Goal: Task Accomplishment & Management: Use online tool/utility

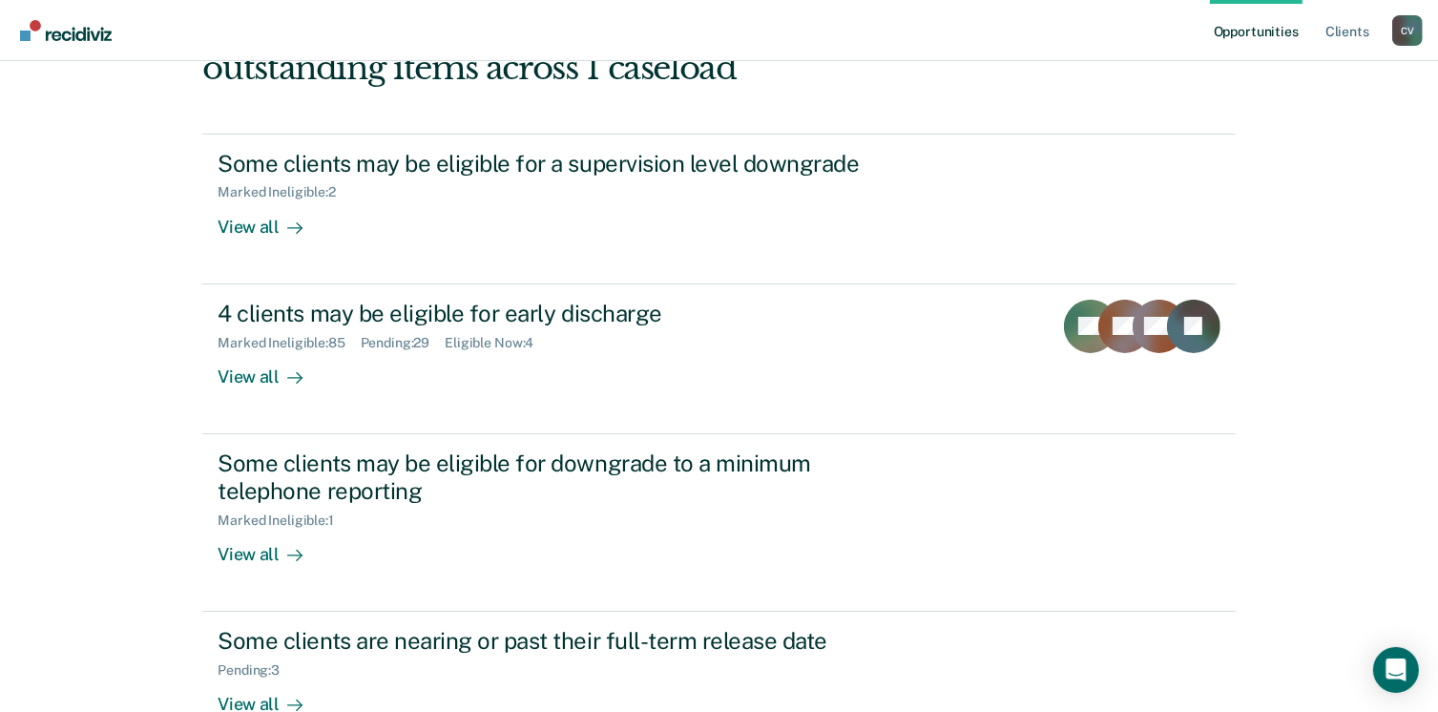
scroll to position [200, 0]
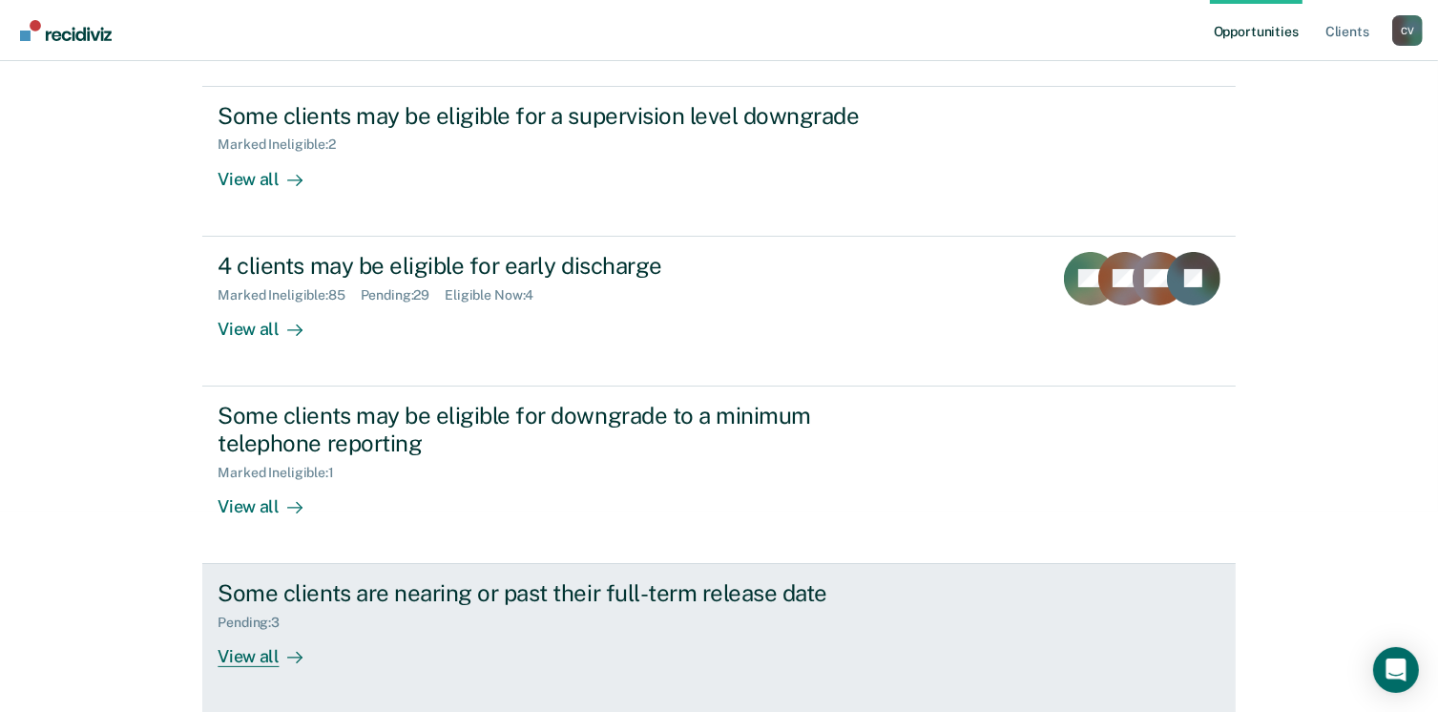
click at [233, 652] on div "View all" at bounding box center [271, 649] width 107 height 37
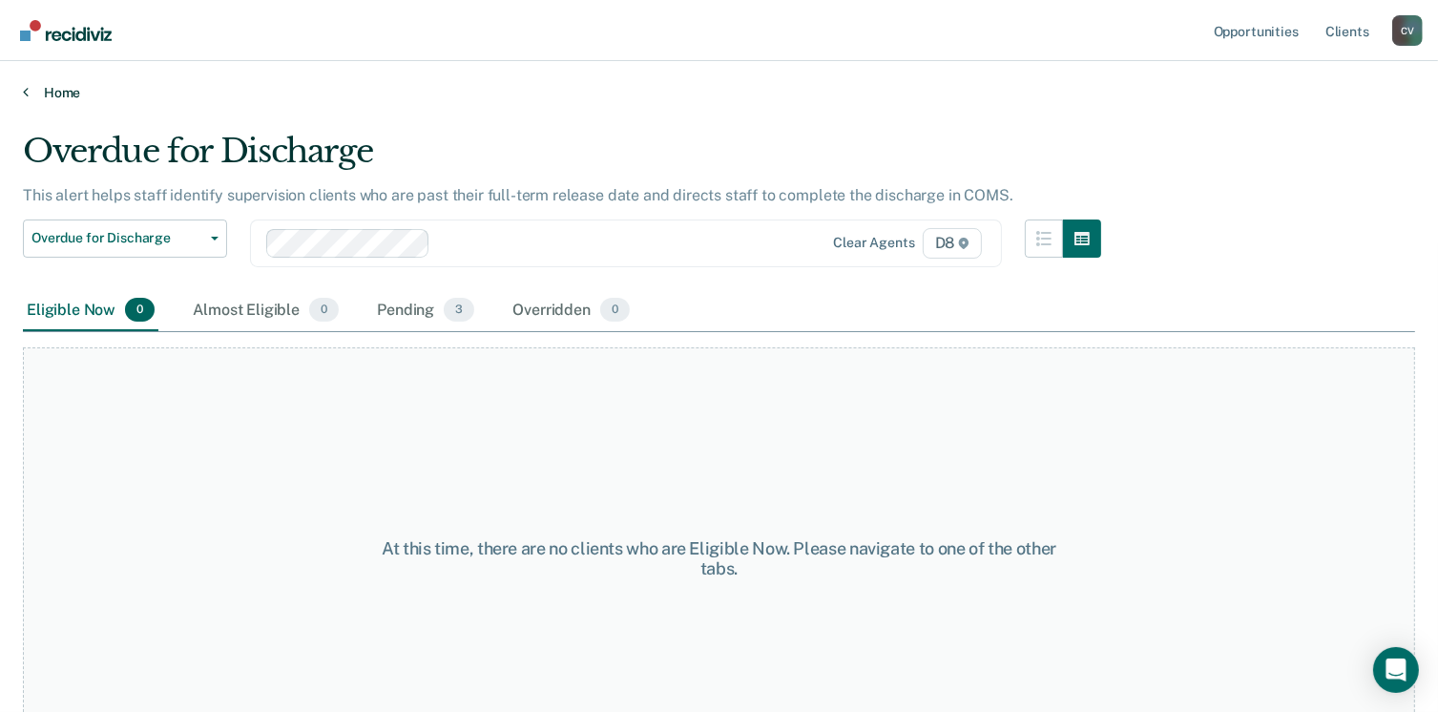
click at [53, 89] on link "Home" at bounding box center [719, 92] width 1392 height 17
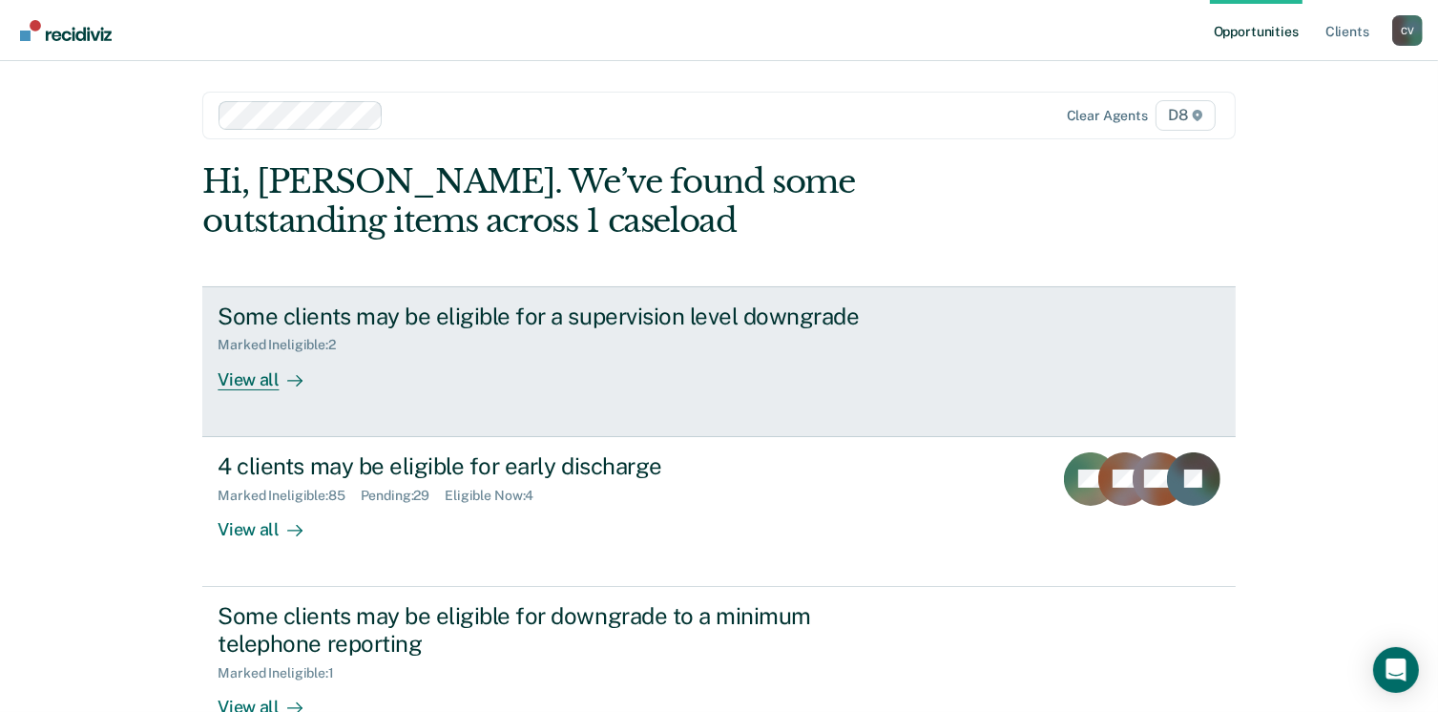
click at [256, 370] on div "View all" at bounding box center [271, 371] width 107 height 37
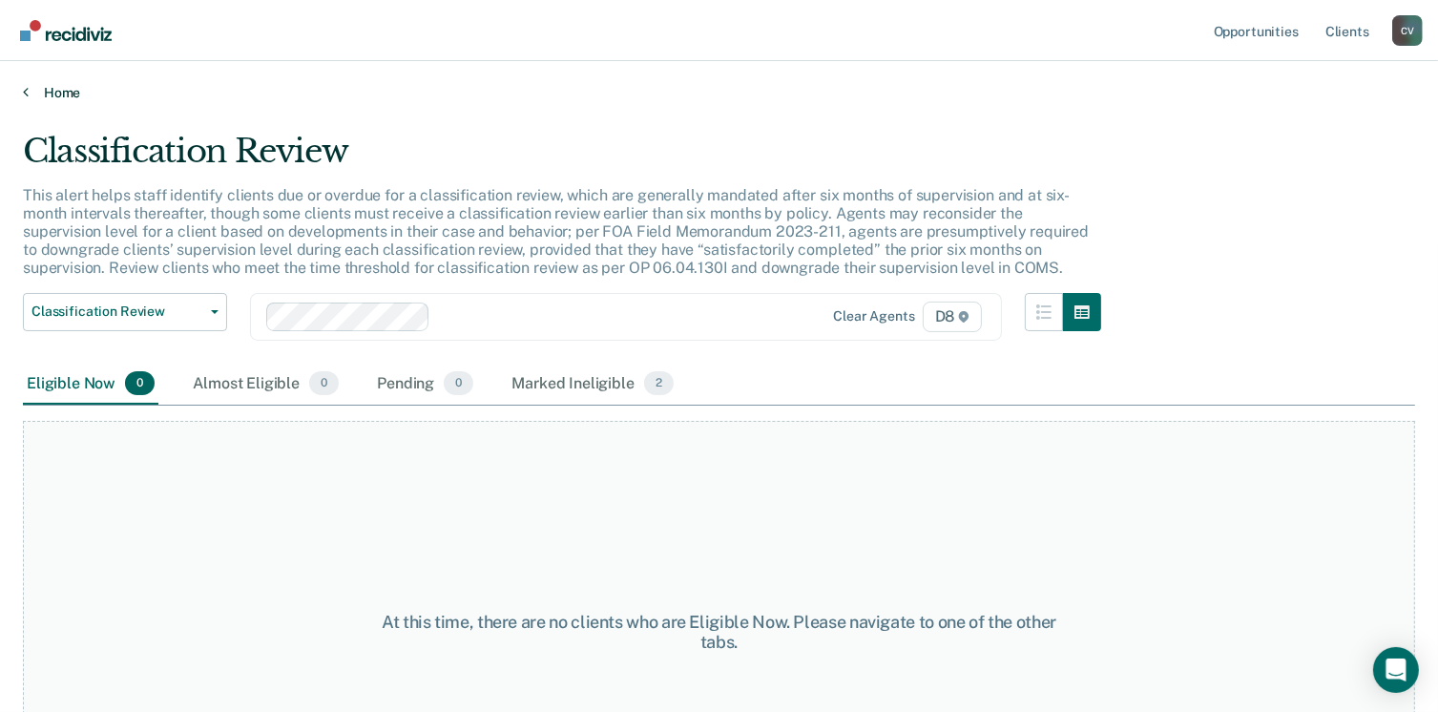
click at [50, 89] on link "Home" at bounding box center [719, 92] width 1392 height 17
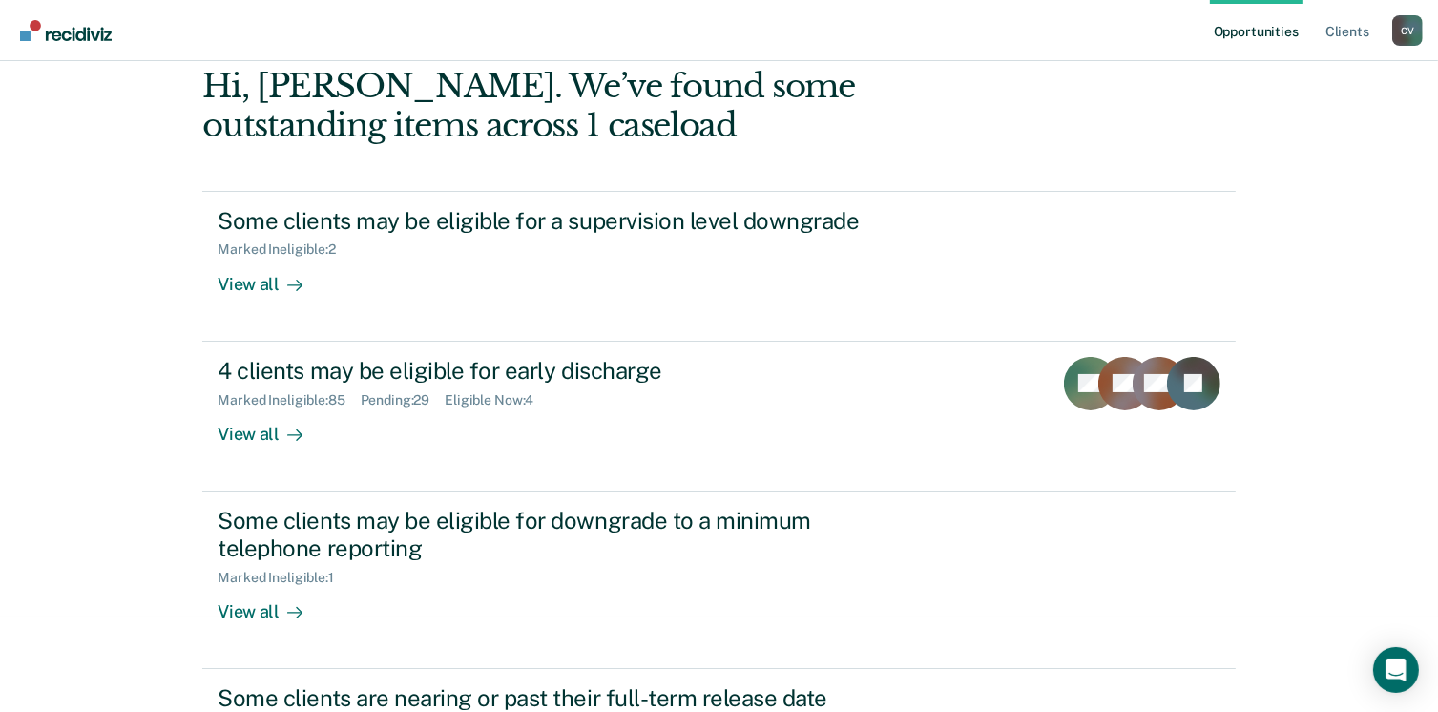
scroll to position [195, 0]
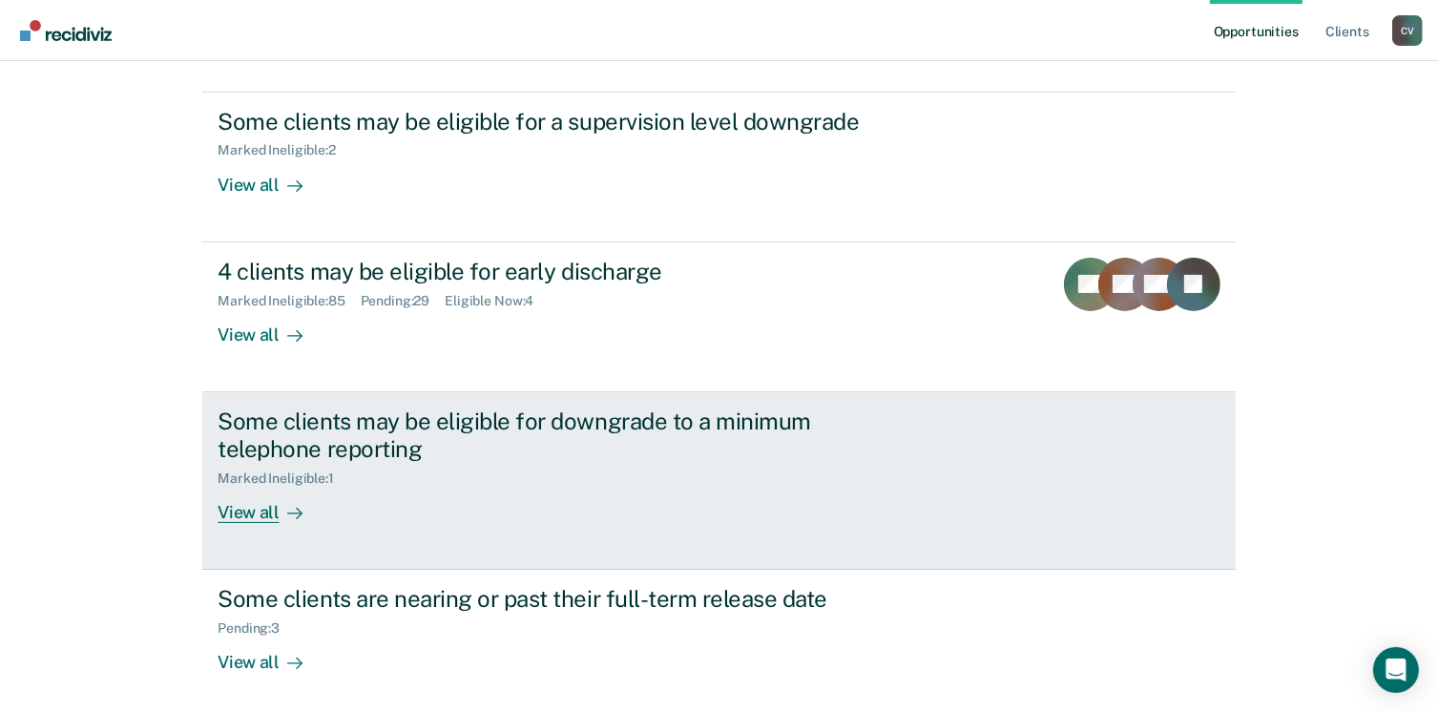
click at [243, 506] on div "View all" at bounding box center [271, 504] width 107 height 37
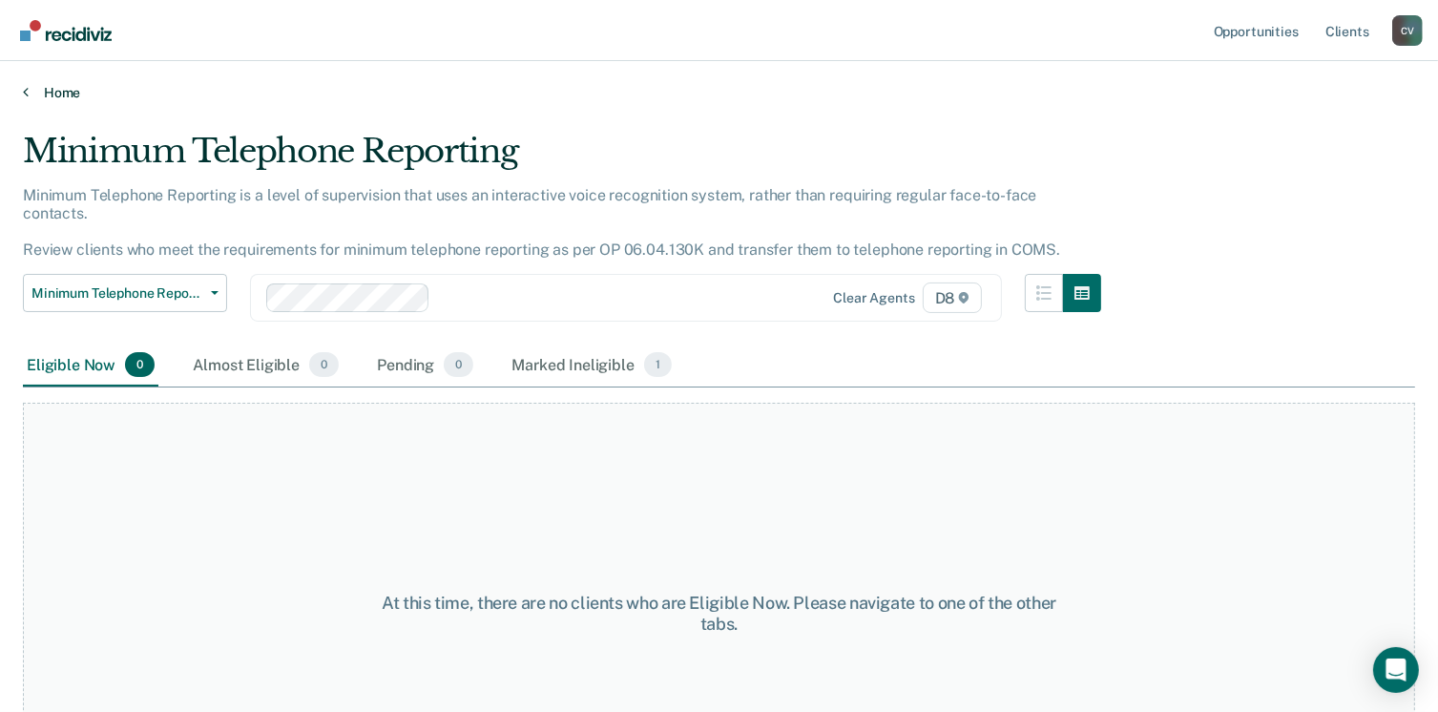
click at [54, 93] on link "Home" at bounding box center [719, 92] width 1392 height 17
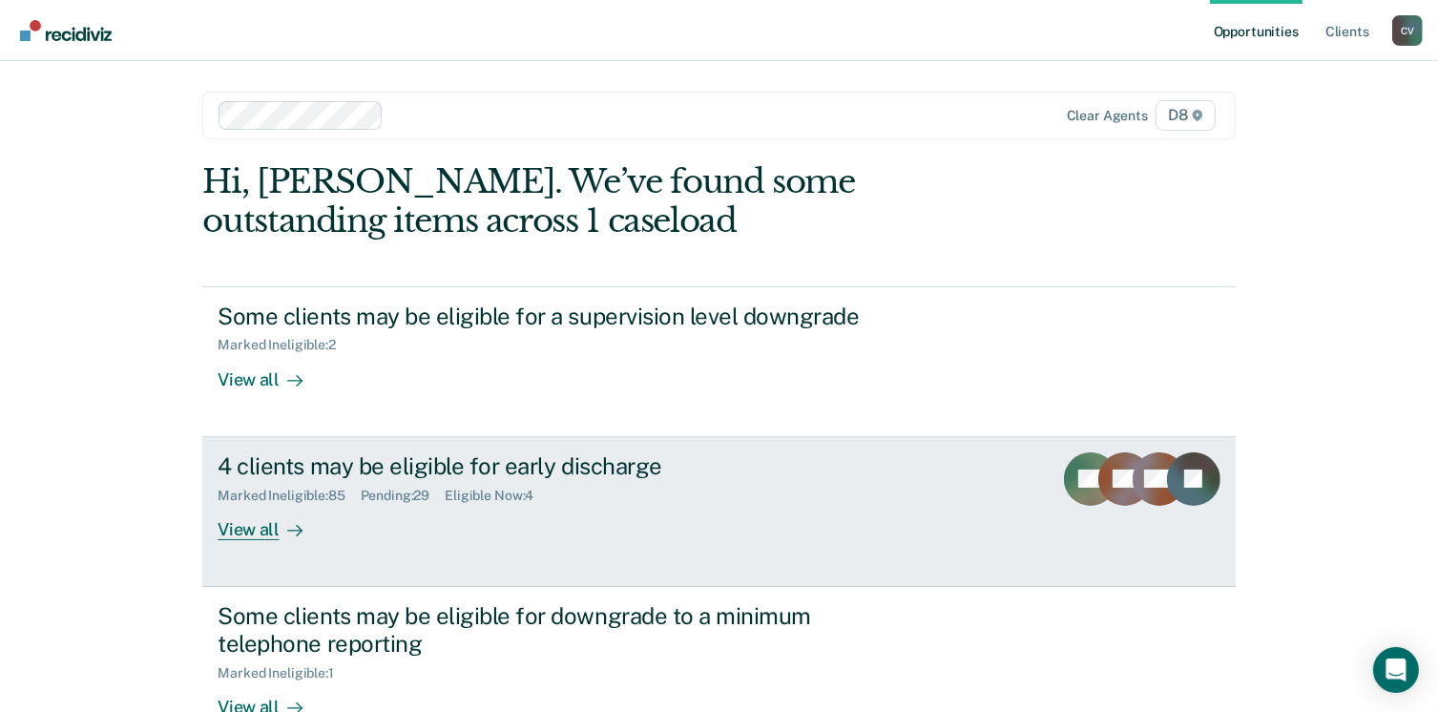
click at [260, 526] on div "View all" at bounding box center [271, 521] width 107 height 37
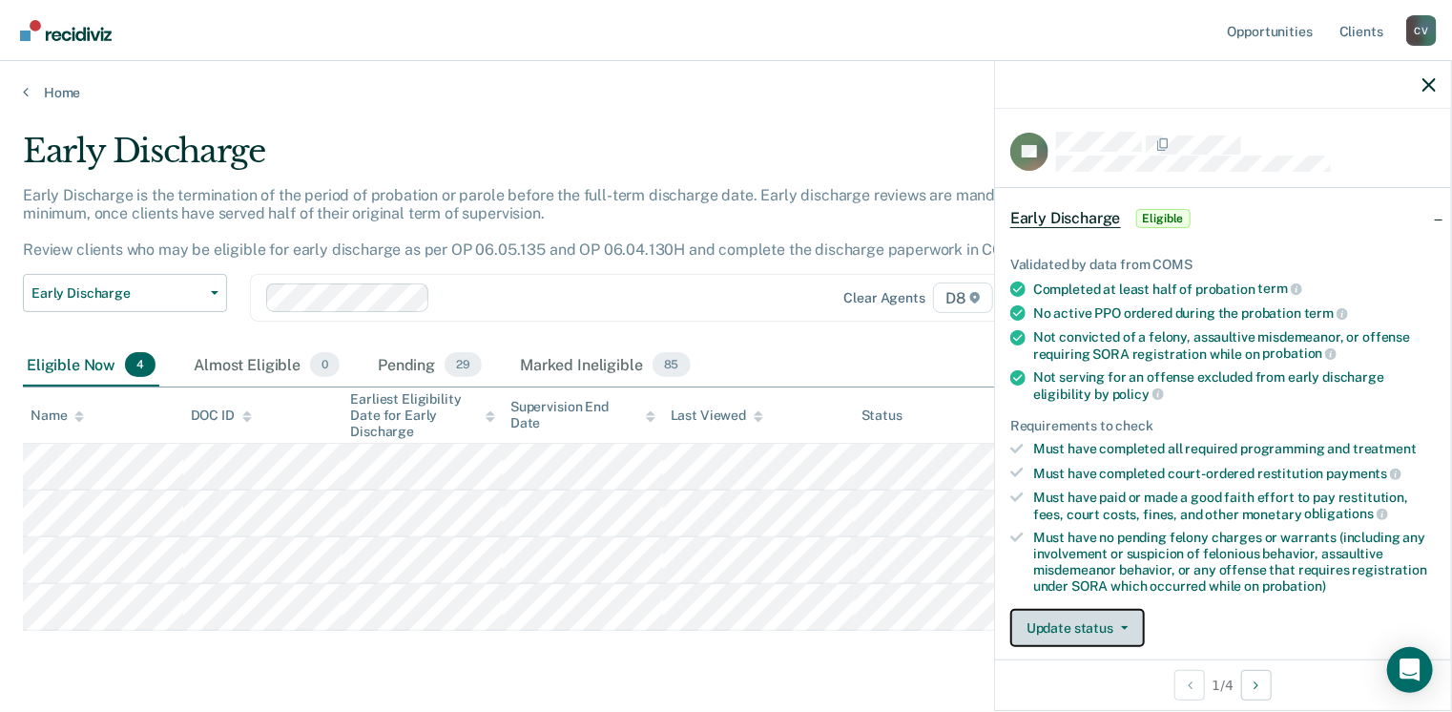
click at [1099, 638] on button "Update status" at bounding box center [1077, 628] width 135 height 38
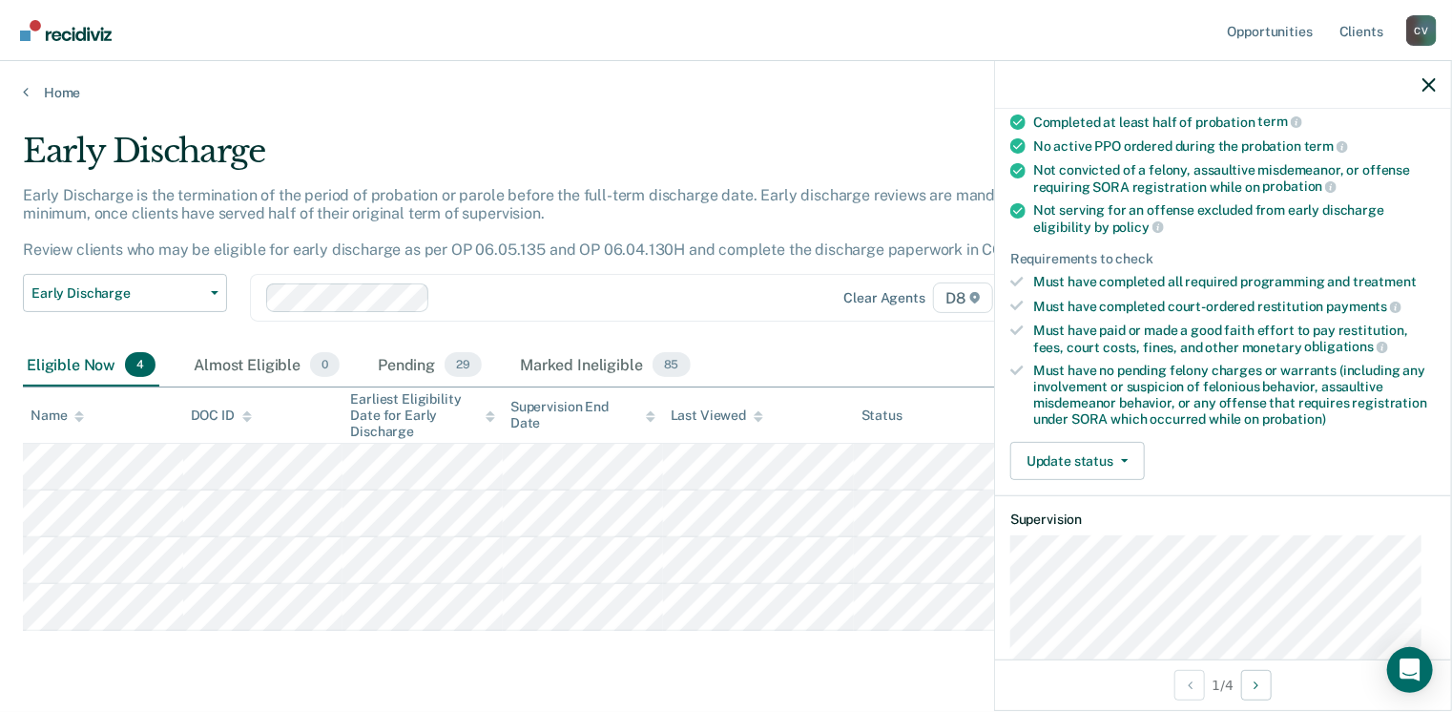
scroll to position [175, 0]
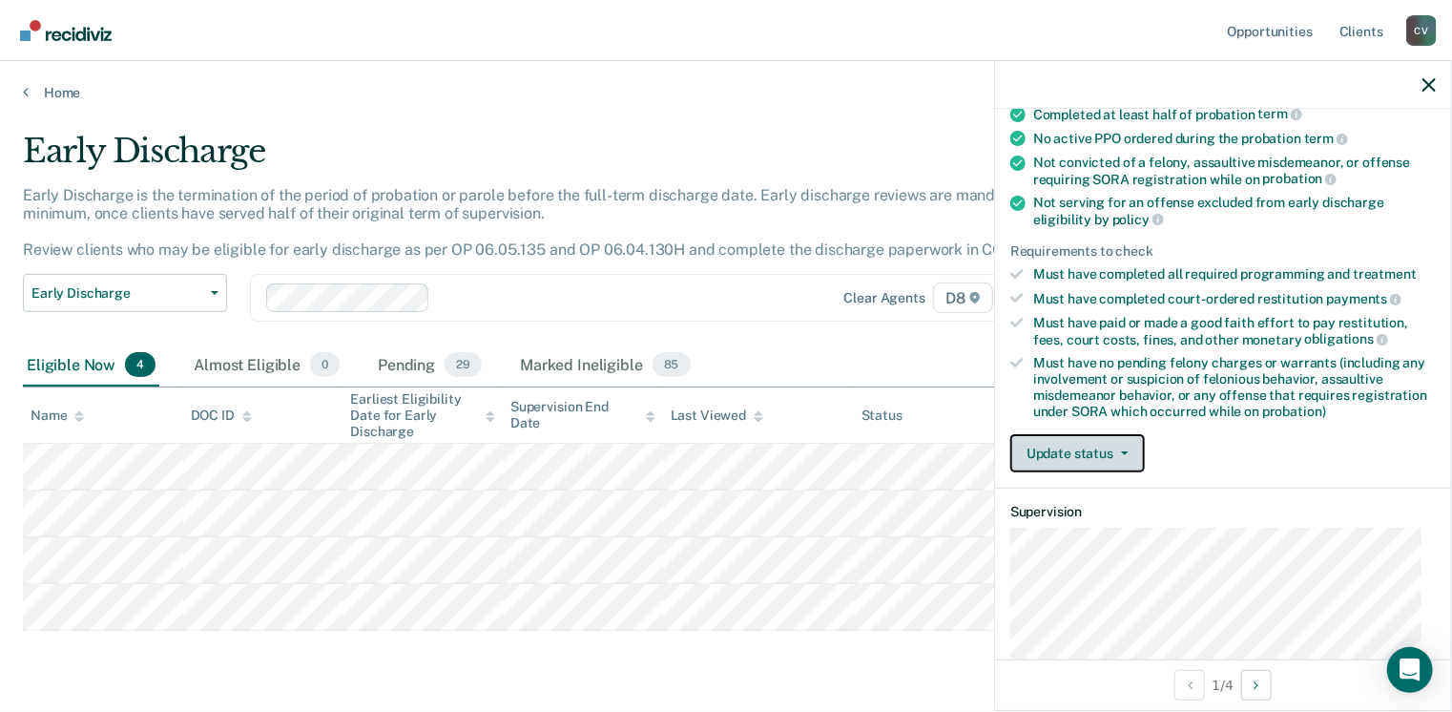
click at [1101, 445] on button "Update status" at bounding box center [1077, 453] width 135 height 38
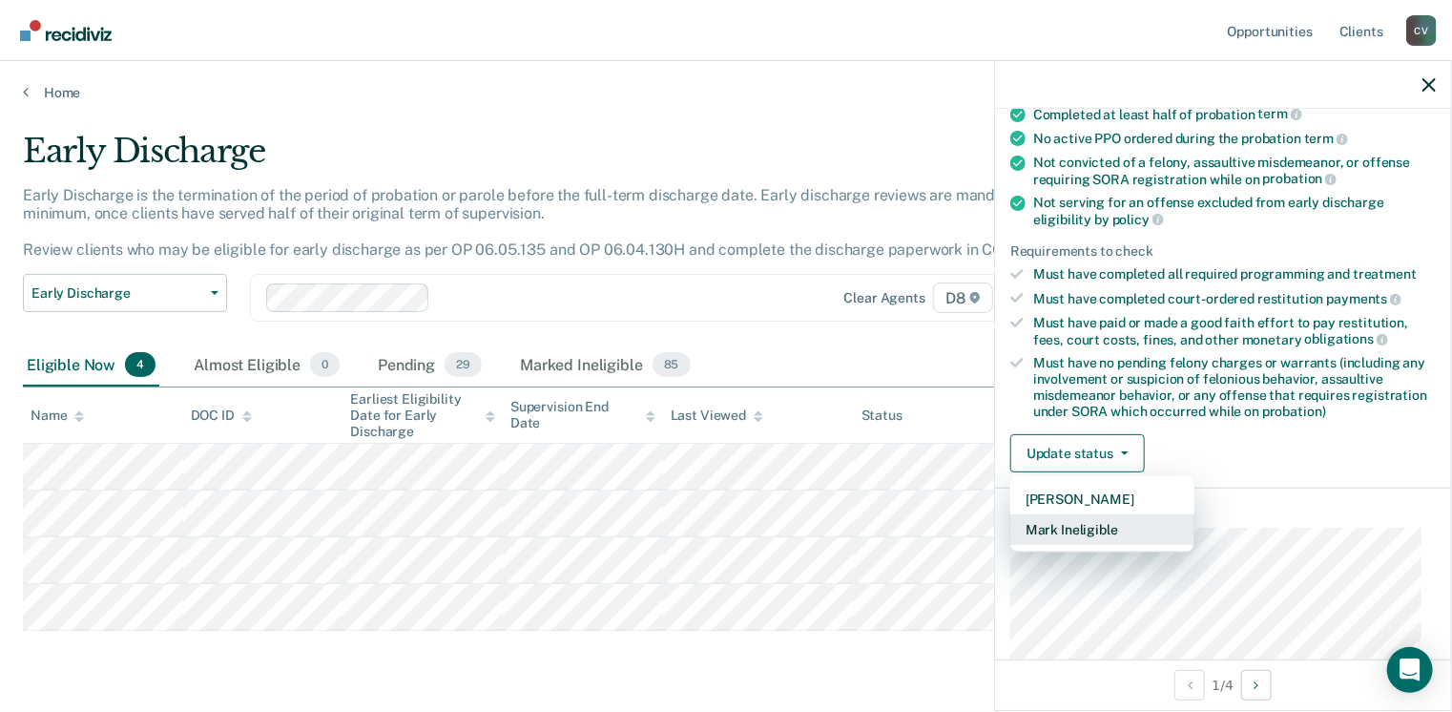
click at [1088, 520] on button "Mark Ineligible" at bounding box center [1102, 529] width 184 height 31
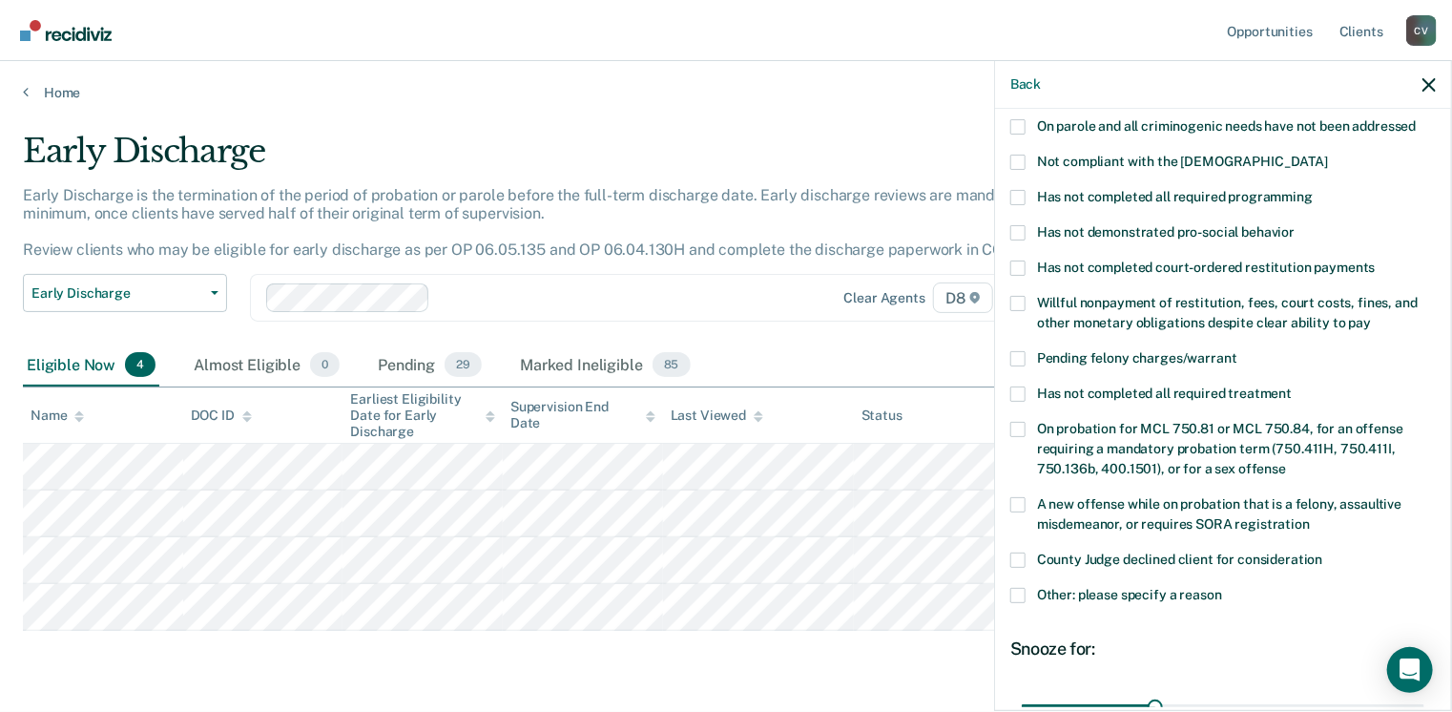
scroll to position [398, 0]
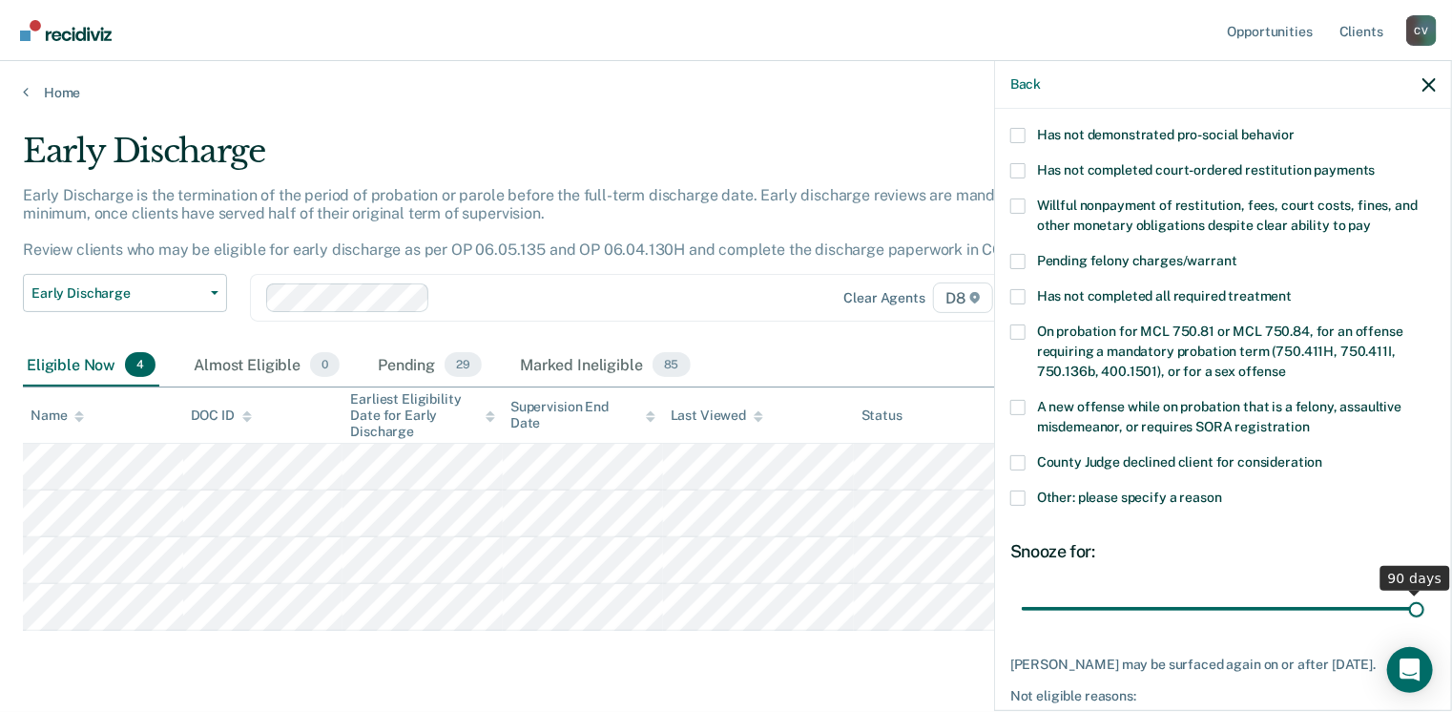
drag, startPoint x: 1149, startPoint y: 590, endPoint x: 1458, endPoint y: 556, distance: 310.9
type input "90"
click at [1425, 593] on input "range" at bounding box center [1223, 609] width 403 height 33
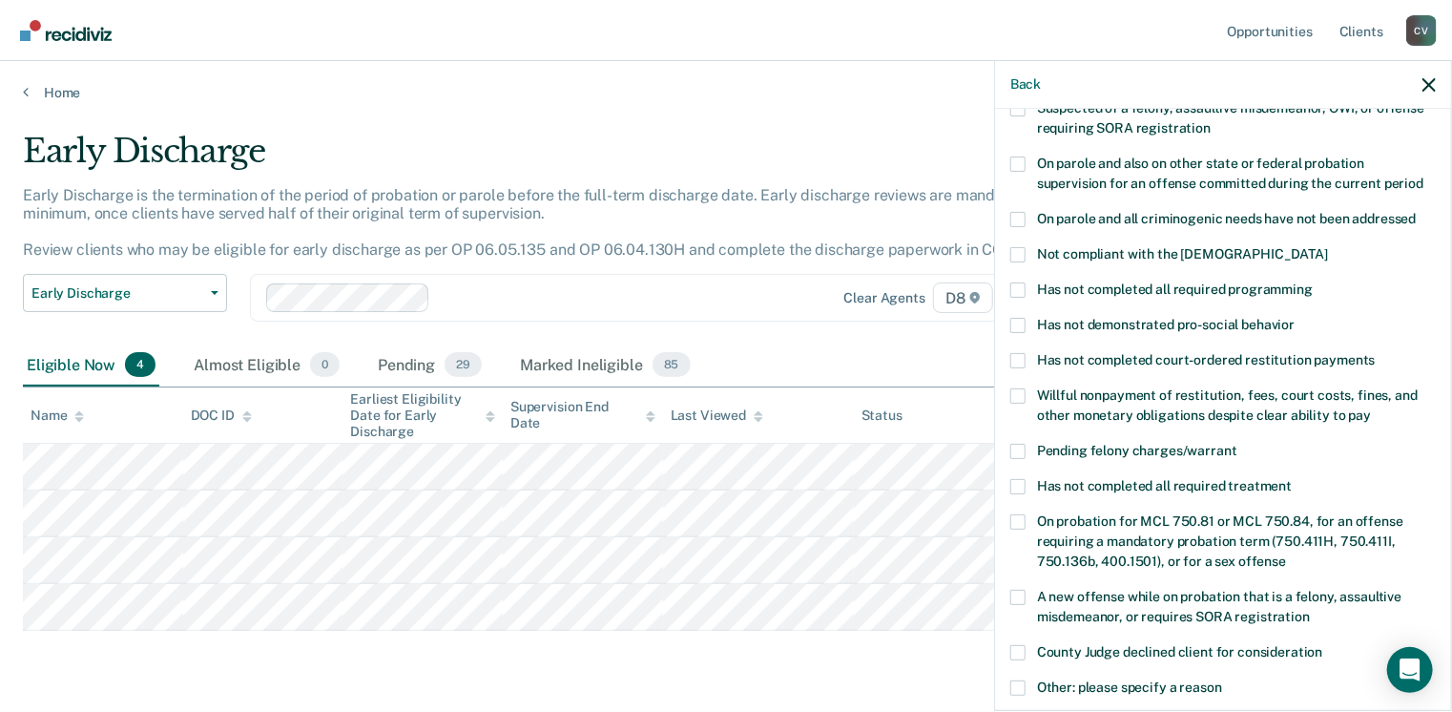
scroll to position [251, 0]
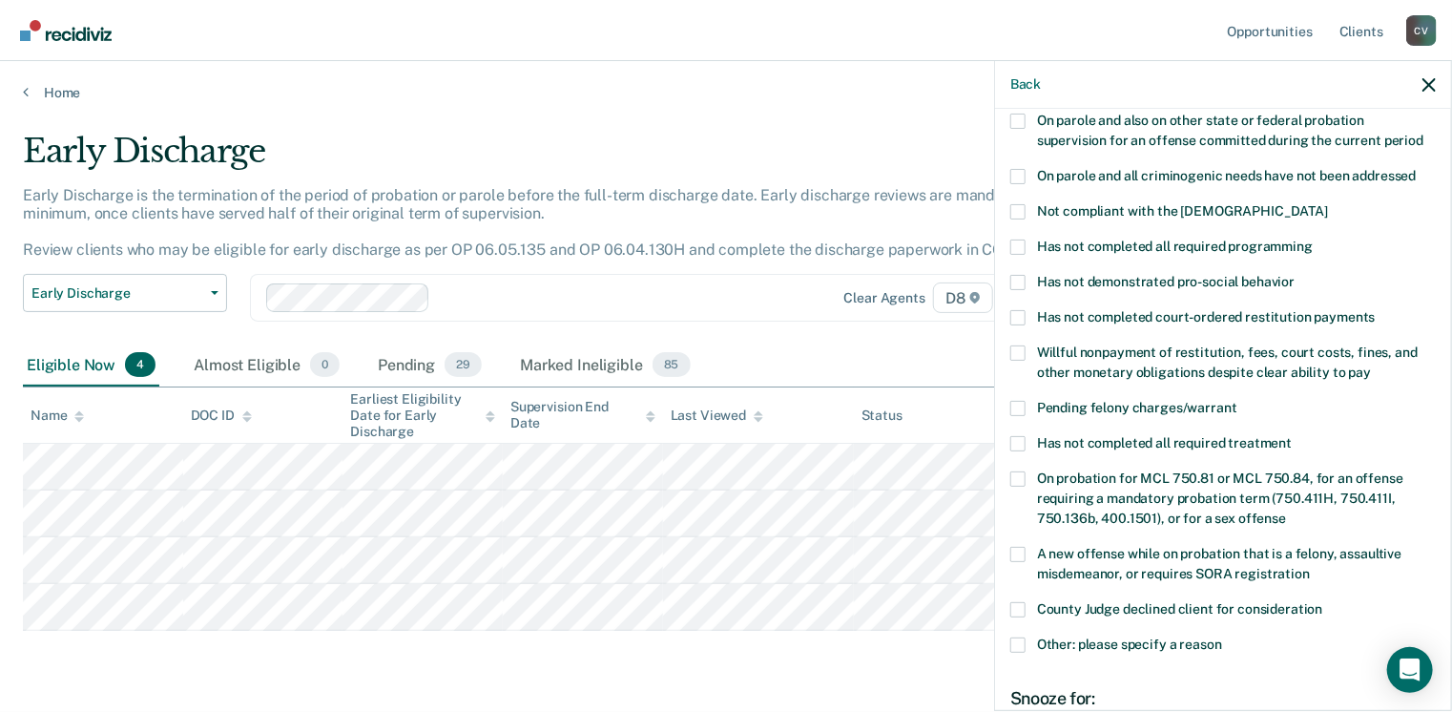
click at [1019, 345] on span at bounding box center [1017, 352] width 15 height 15
click at [1371, 365] on input "Willful nonpayment of restitution, fees, court costs, fines, and other monetary…" at bounding box center [1371, 365] width 0 height 0
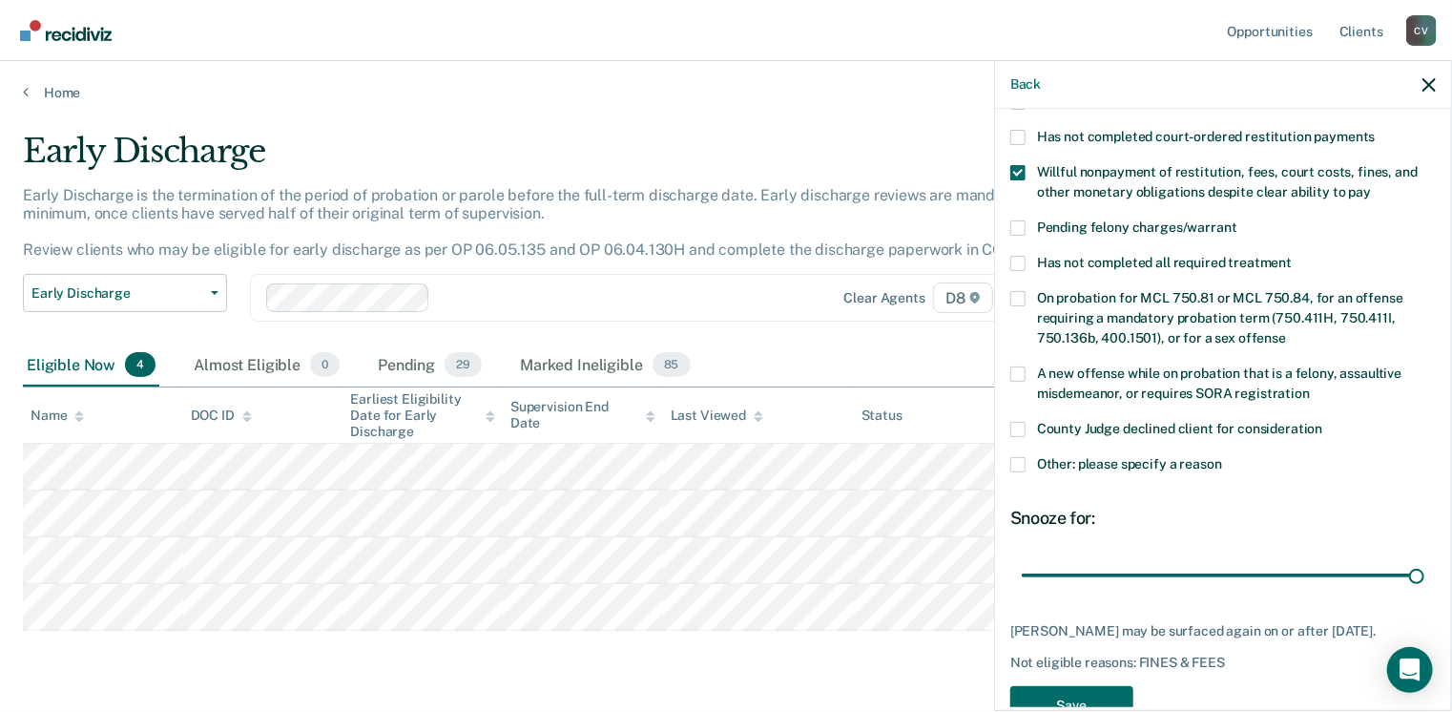
scroll to position [461, 0]
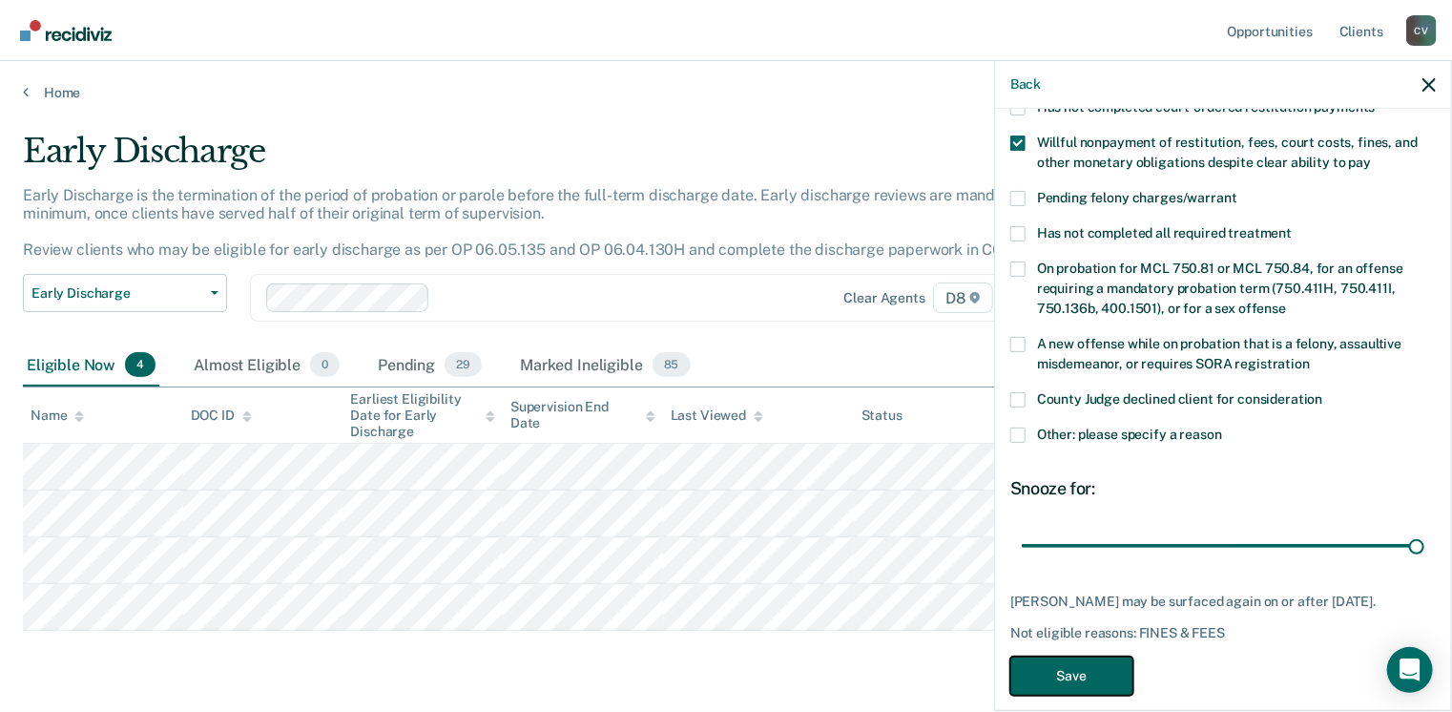
click at [1107, 656] on button "Save" at bounding box center [1071, 675] width 123 height 39
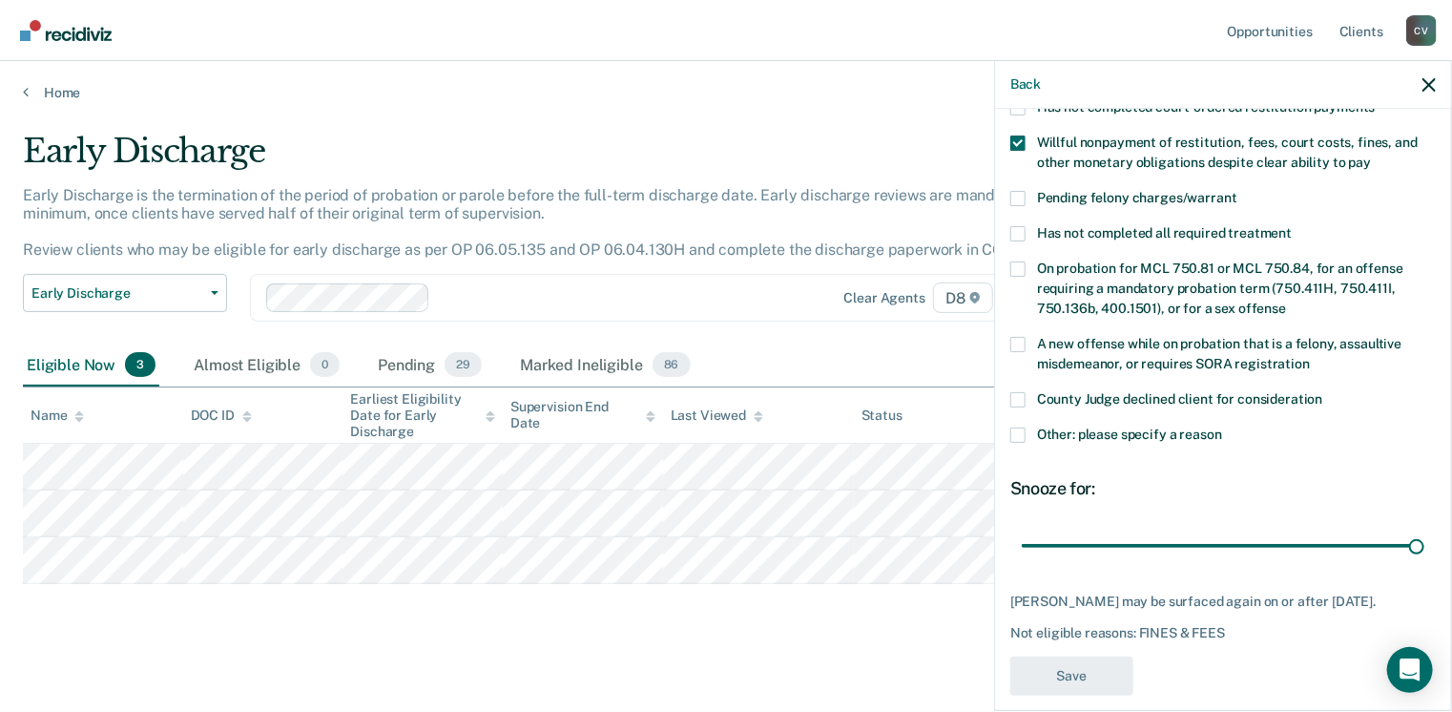
click at [688, 670] on main "Early Discharge Early Discharge is the termination of the period of probation o…" at bounding box center [726, 403] width 1452 height 605
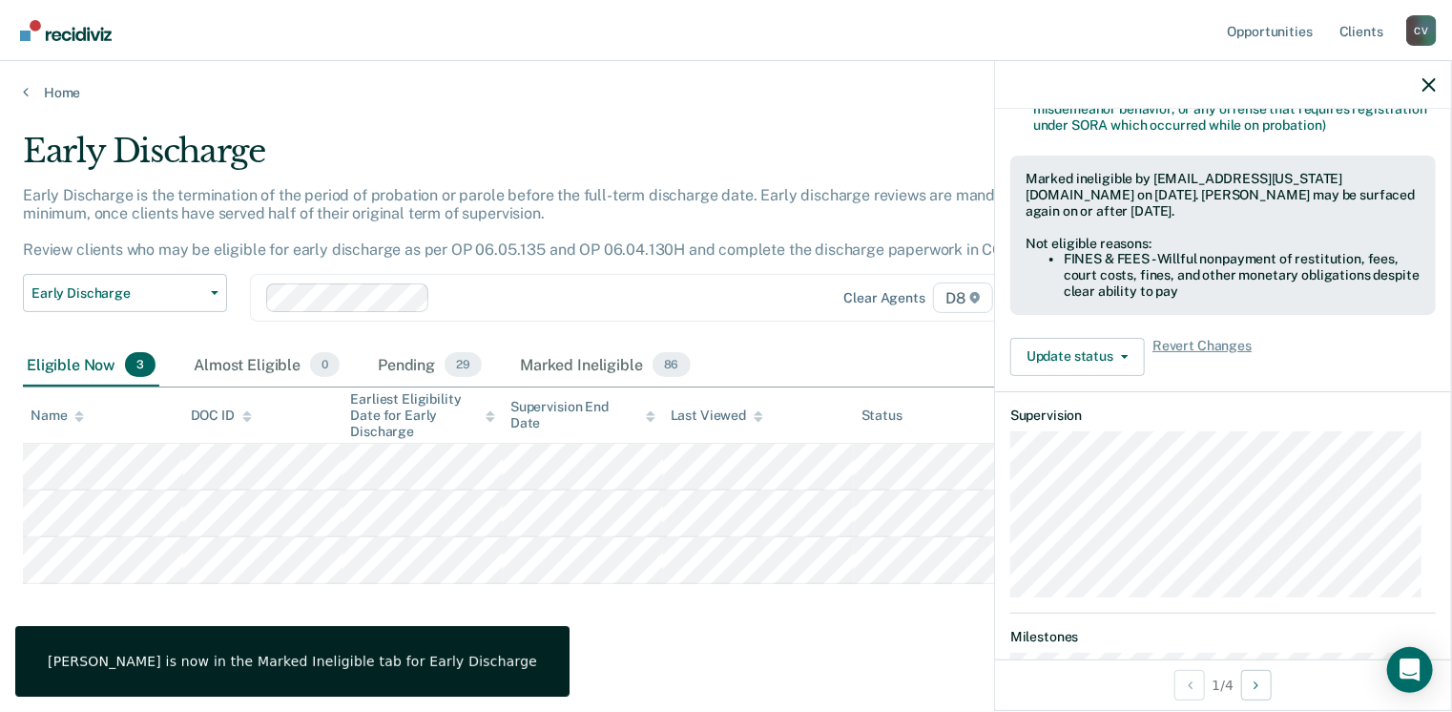
click at [626, 101] on main "Early Discharge Early Discharge is the termination of the period of probation o…" at bounding box center [726, 403] width 1452 height 605
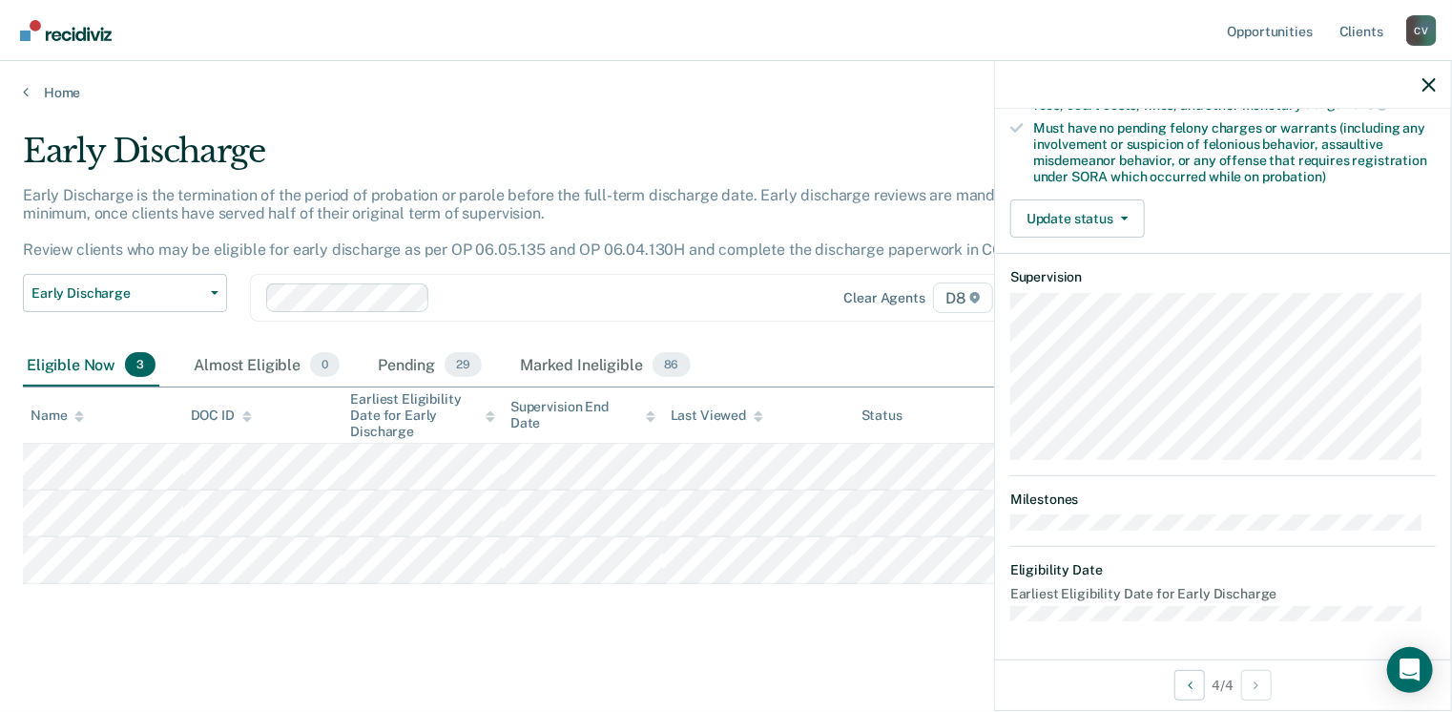
scroll to position [402, 0]
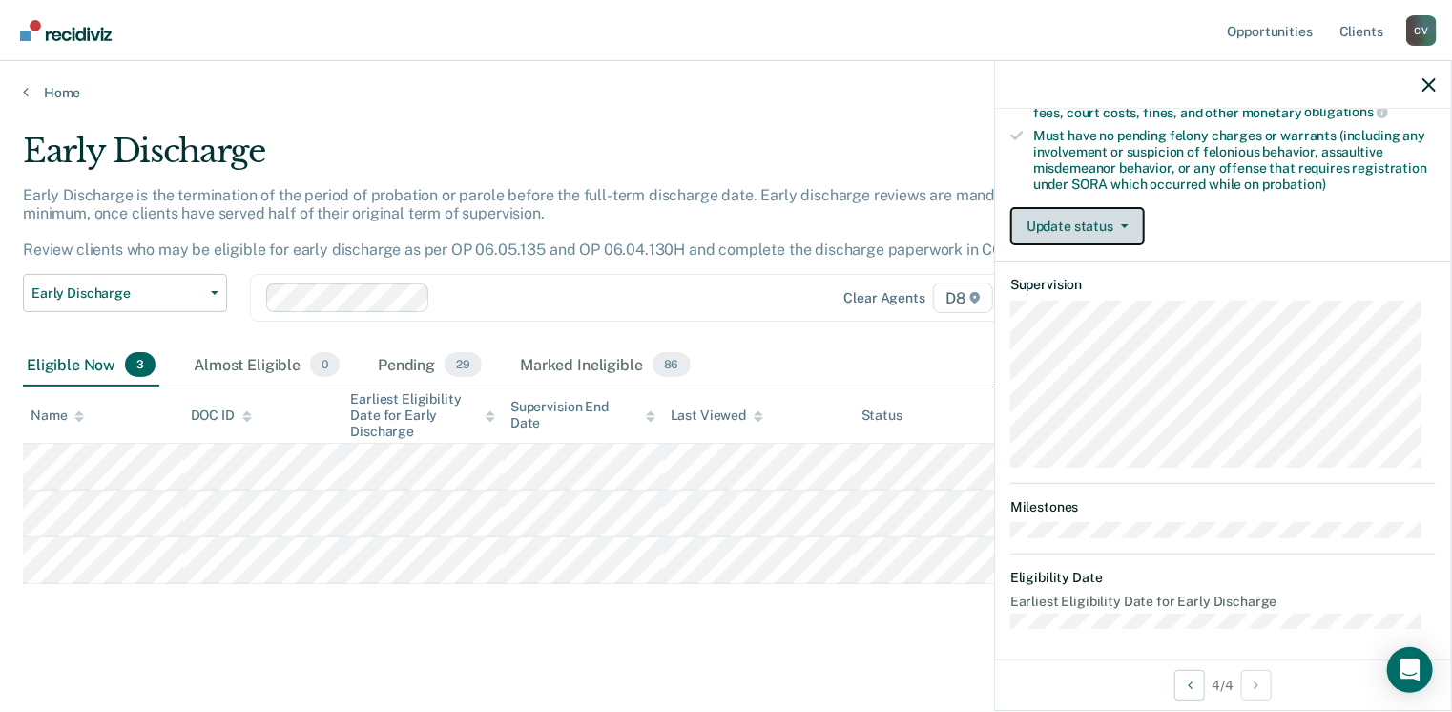
click at [1122, 215] on button "Update status" at bounding box center [1077, 226] width 135 height 38
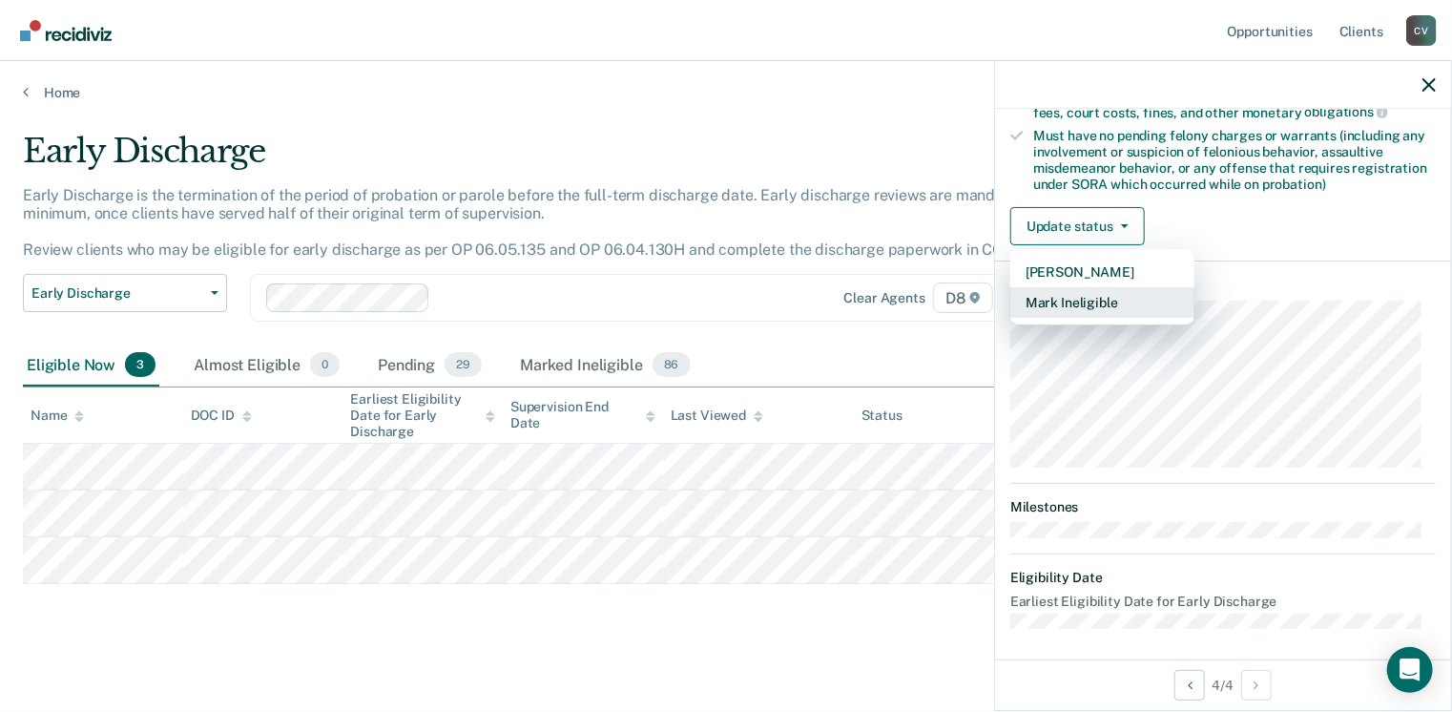
click at [1099, 301] on button "Mark Ineligible" at bounding box center [1102, 302] width 184 height 31
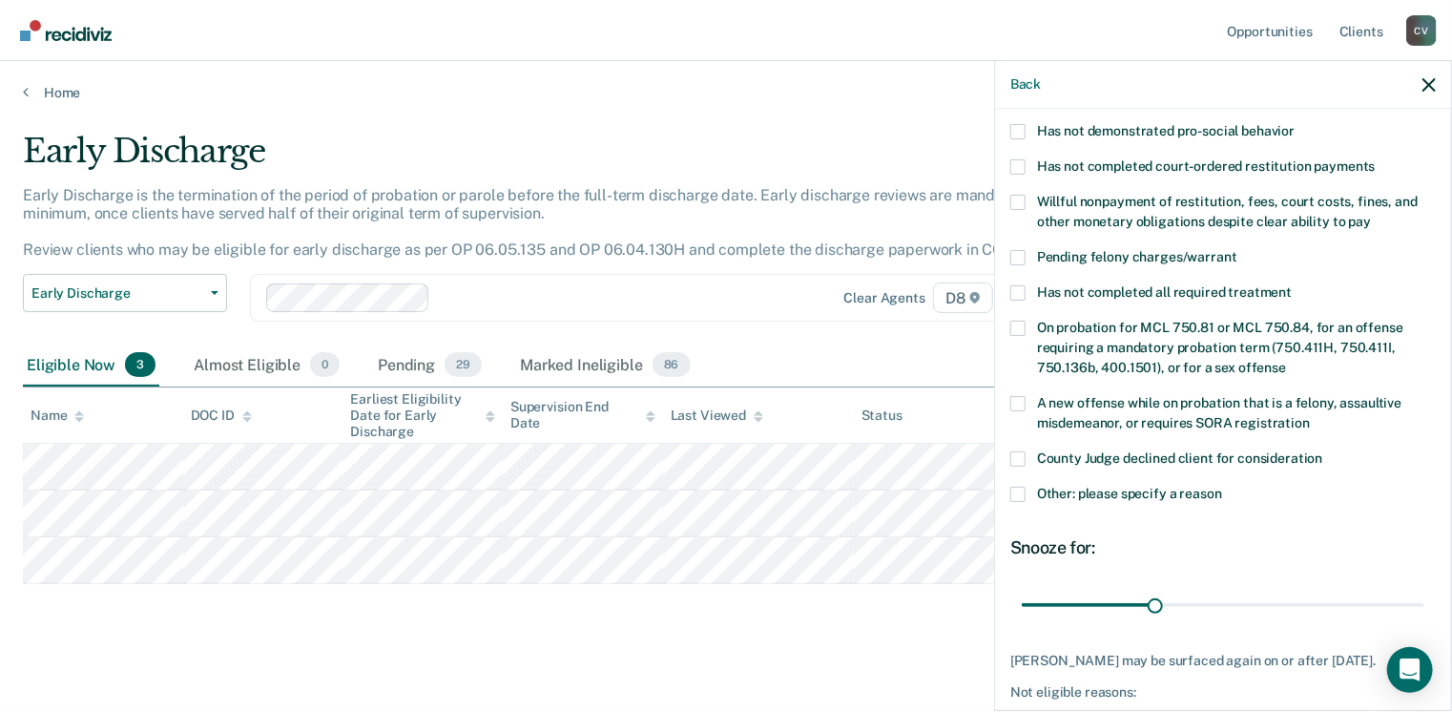
click at [1022, 195] on span at bounding box center [1017, 202] width 15 height 15
click at [1371, 215] on input "Willful nonpayment of restitution, fees, court costs, fines, and other monetary…" at bounding box center [1371, 215] width 0 height 0
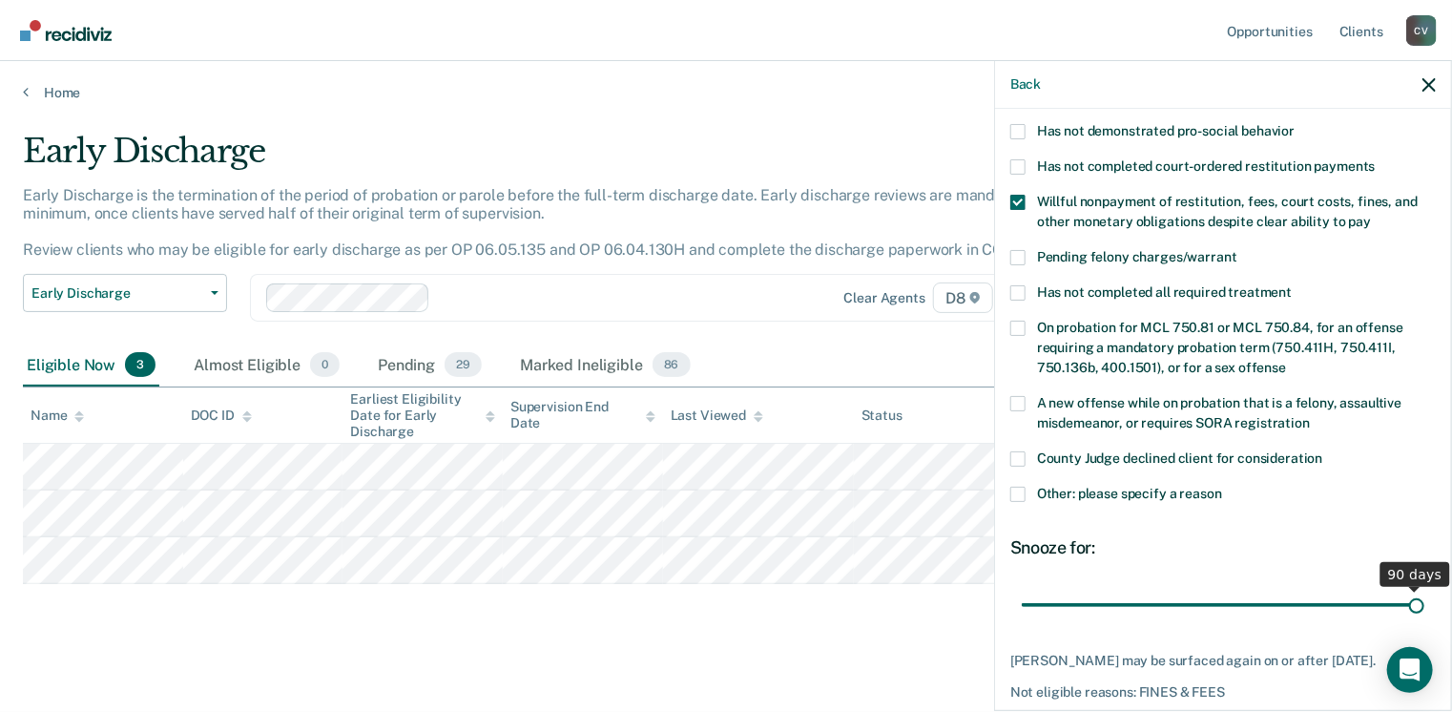
drag, startPoint x: 1150, startPoint y: 581, endPoint x: 1458, endPoint y: 554, distance: 309.3
type input "90"
click at [1425, 589] on input "range" at bounding box center [1223, 605] width 403 height 33
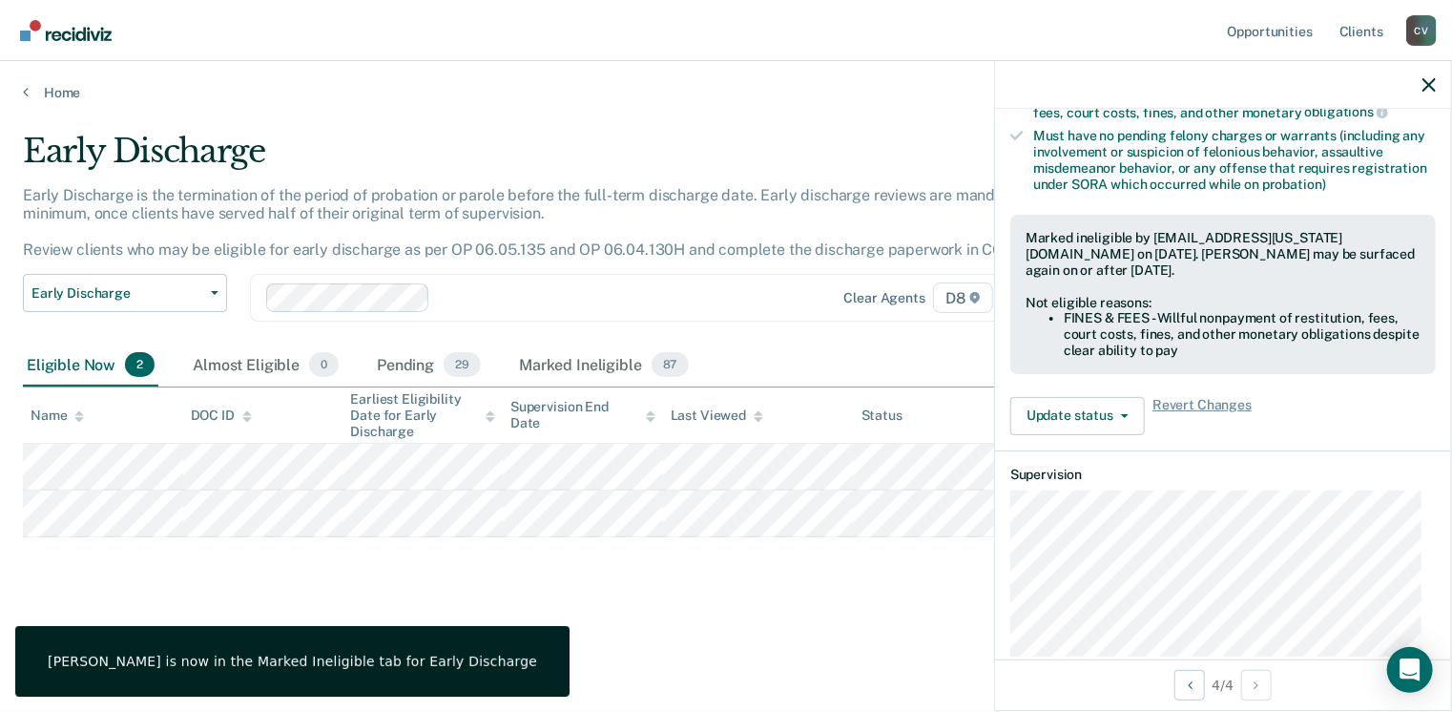
click at [637, 640] on main "Early Discharge Early Discharge is the termination of the period of probation o…" at bounding box center [726, 403] width 1452 height 605
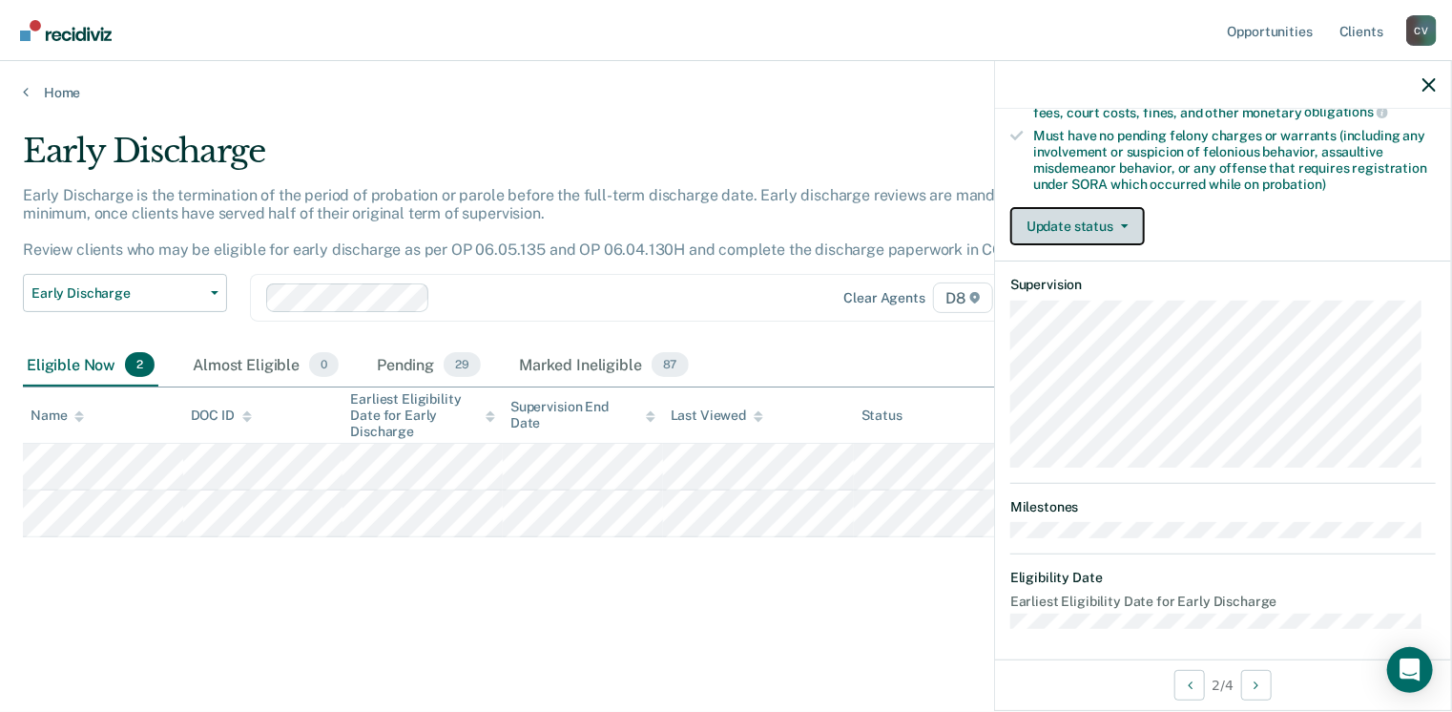
click at [1126, 225] on button "Update status" at bounding box center [1077, 226] width 135 height 38
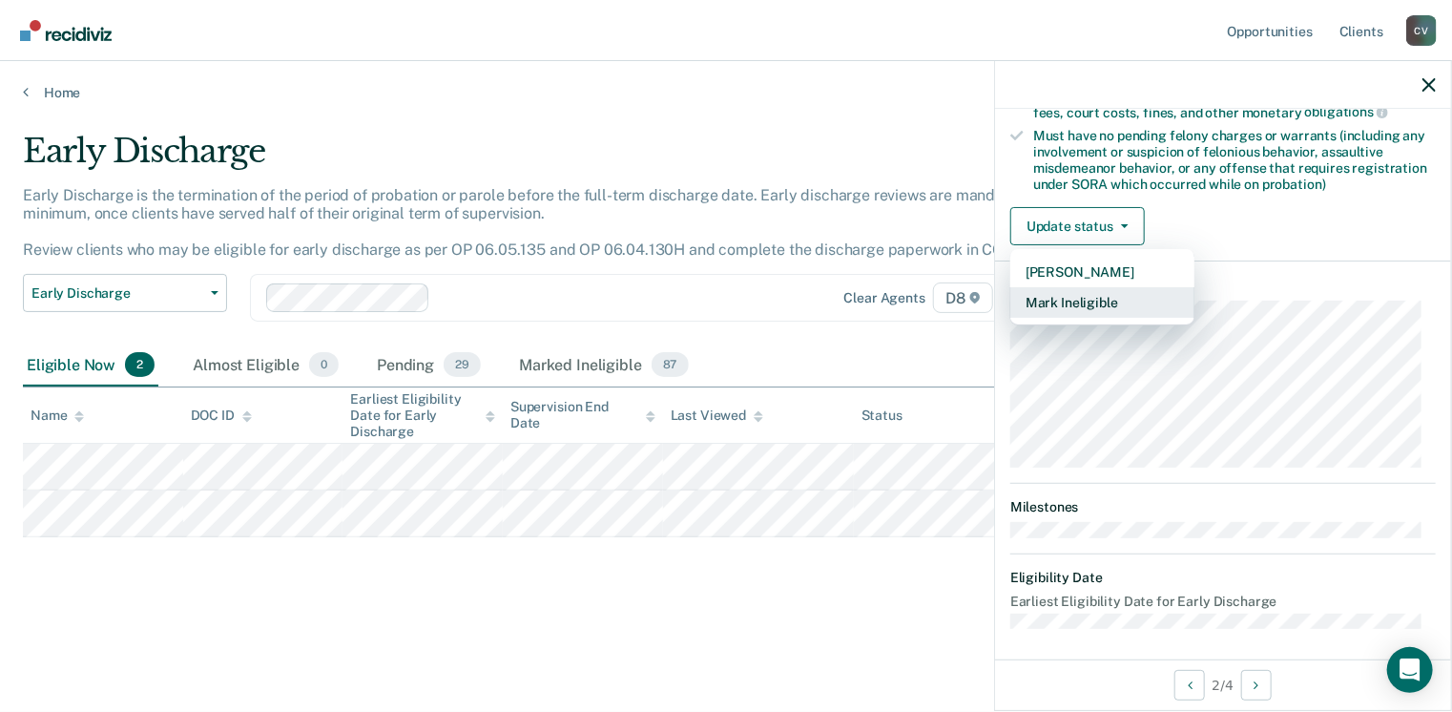
click at [1107, 293] on button "Mark Ineligible" at bounding box center [1102, 302] width 184 height 31
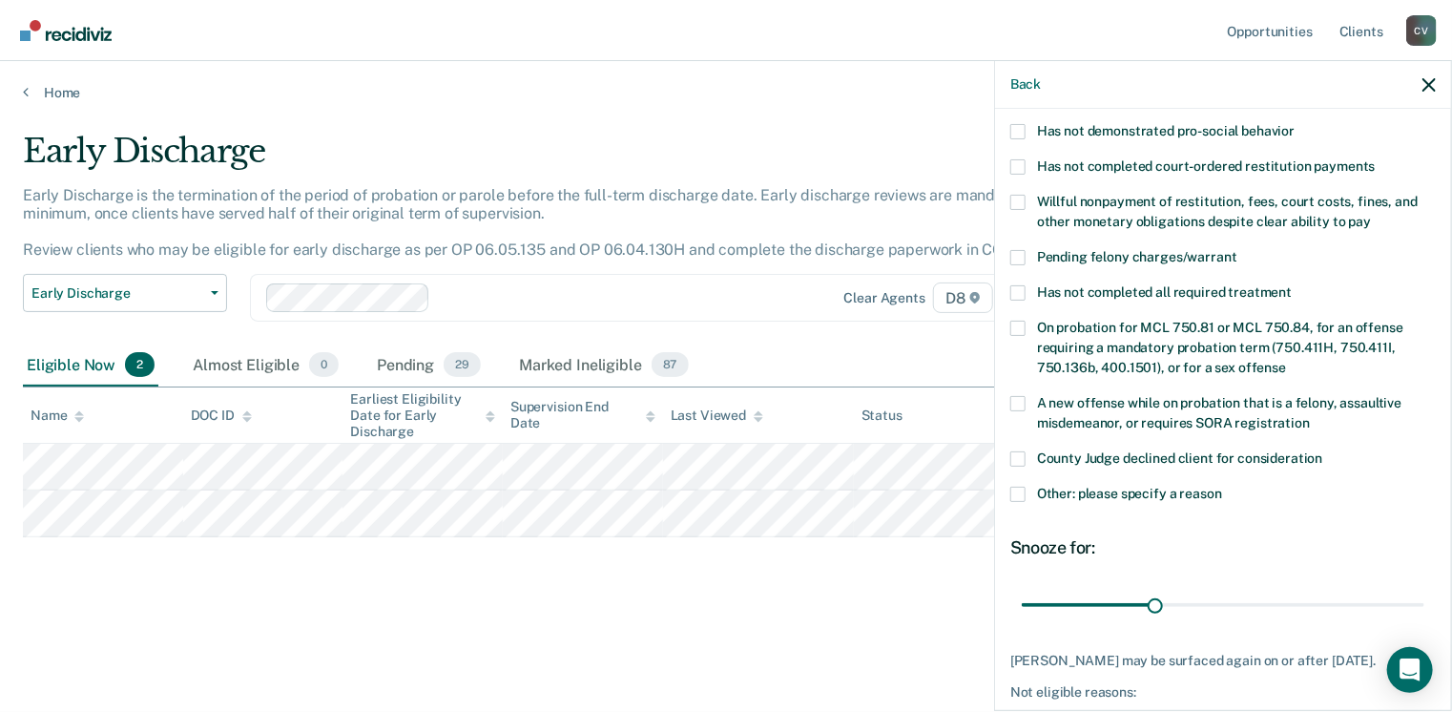
click at [1025, 195] on span at bounding box center [1017, 202] width 15 height 15
click at [1371, 215] on input "Willful nonpayment of restitution, fees, court costs, fines, and other monetary…" at bounding box center [1371, 215] width 0 height 0
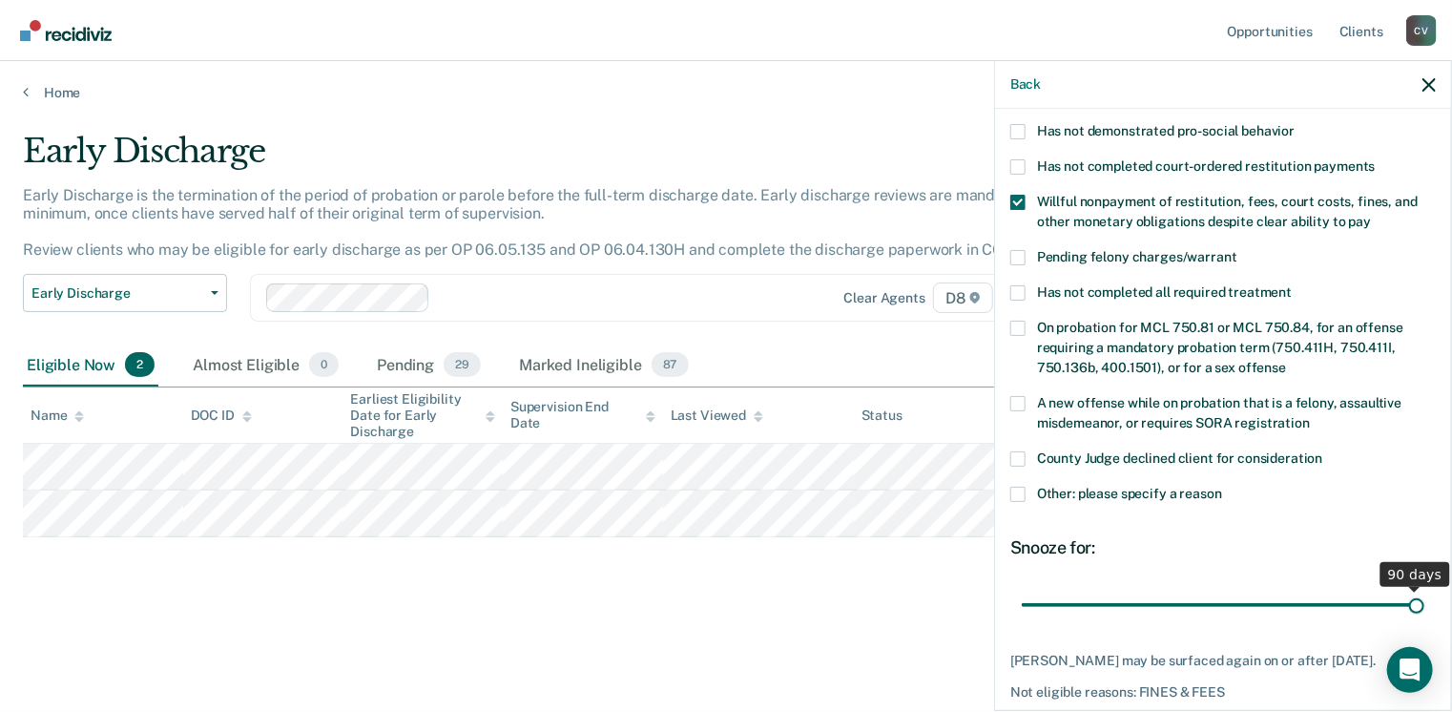
drag, startPoint x: 1155, startPoint y: 585, endPoint x: 1458, endPoint y: 559, distance: 304.5
type input "90"
click at [1425, 589] on input "range" at bounding box center [1223, 605] width 403 height 33
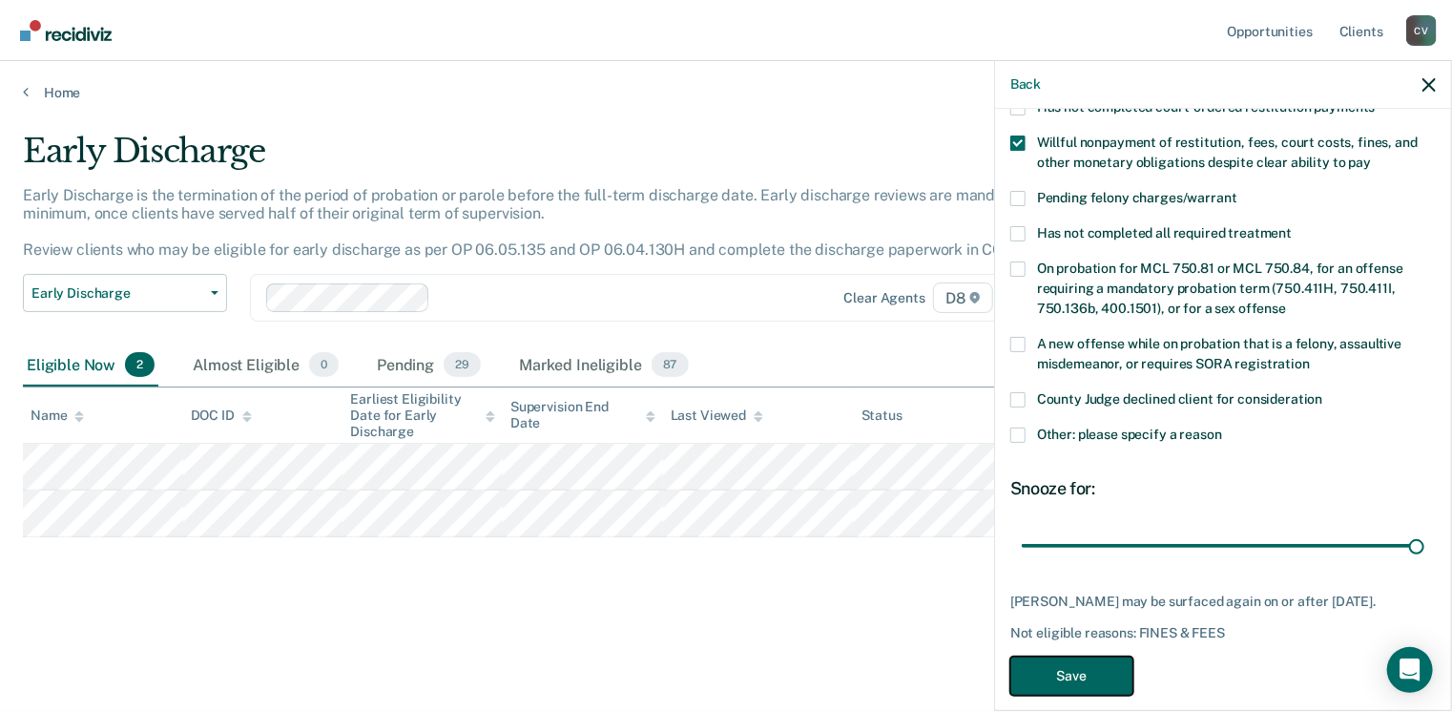
click at [1058, 660] on button "Save" at bounding box center [1071, 675] width 123 height 39
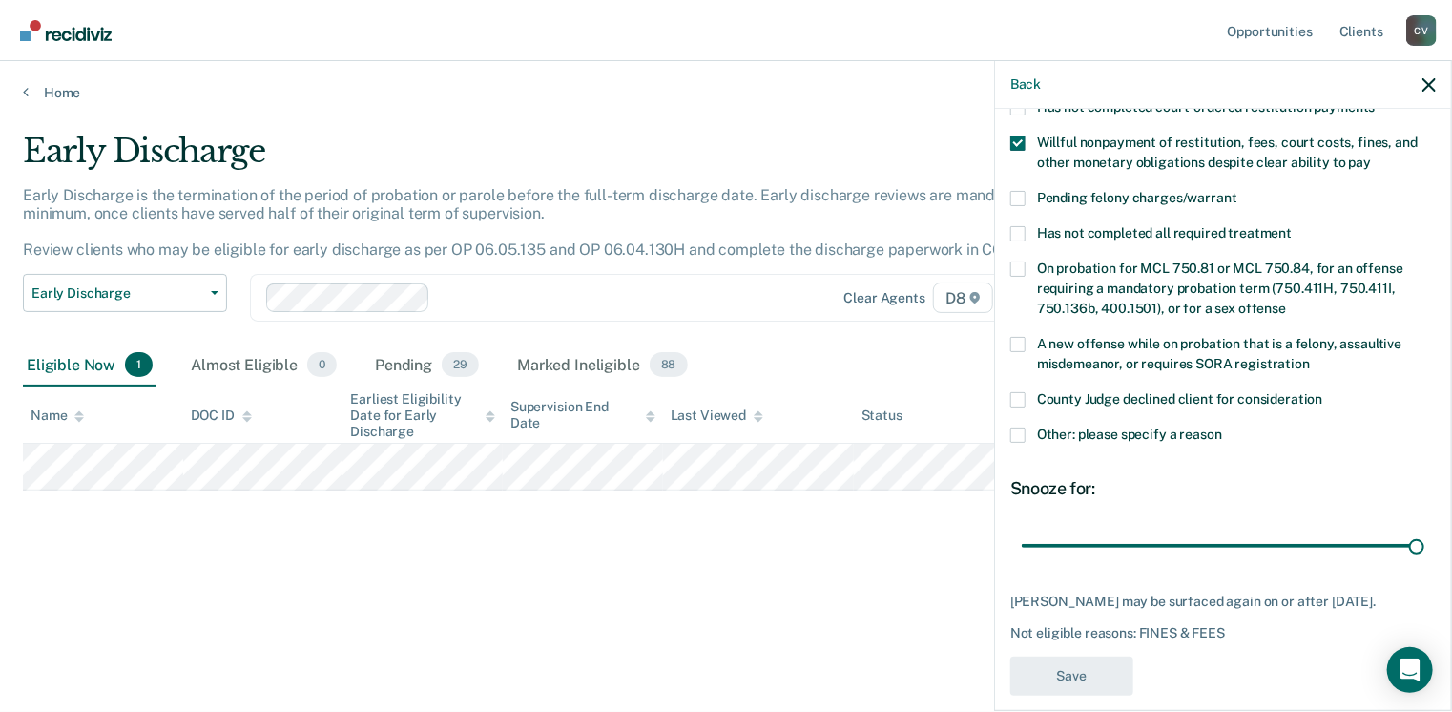
click at [477, 544] on div "Early Discharge Early Discharge is the termination of the period of probation o…" at bounding box center [726, 350] width 1406 height 437
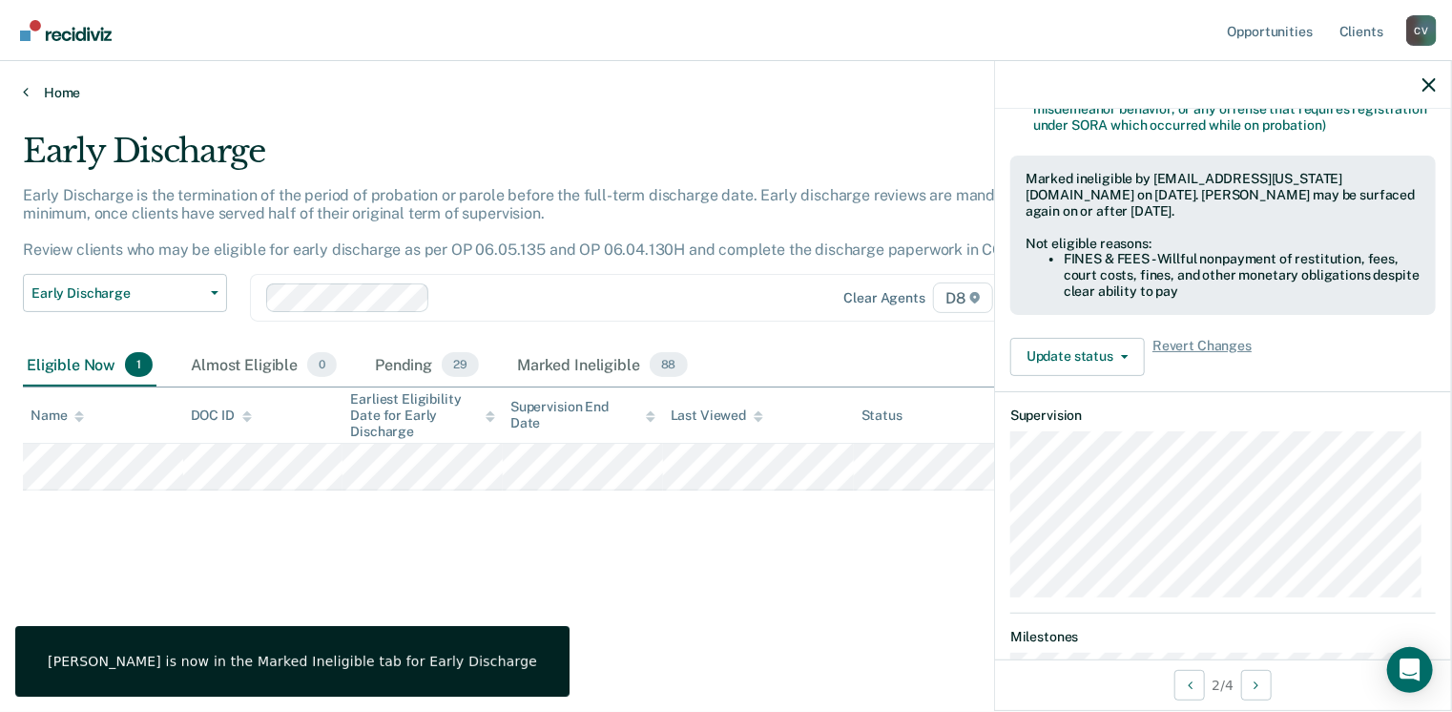
click at [61, 95] on link "Home" at bounding box center [726, 92] width 1406 height 17
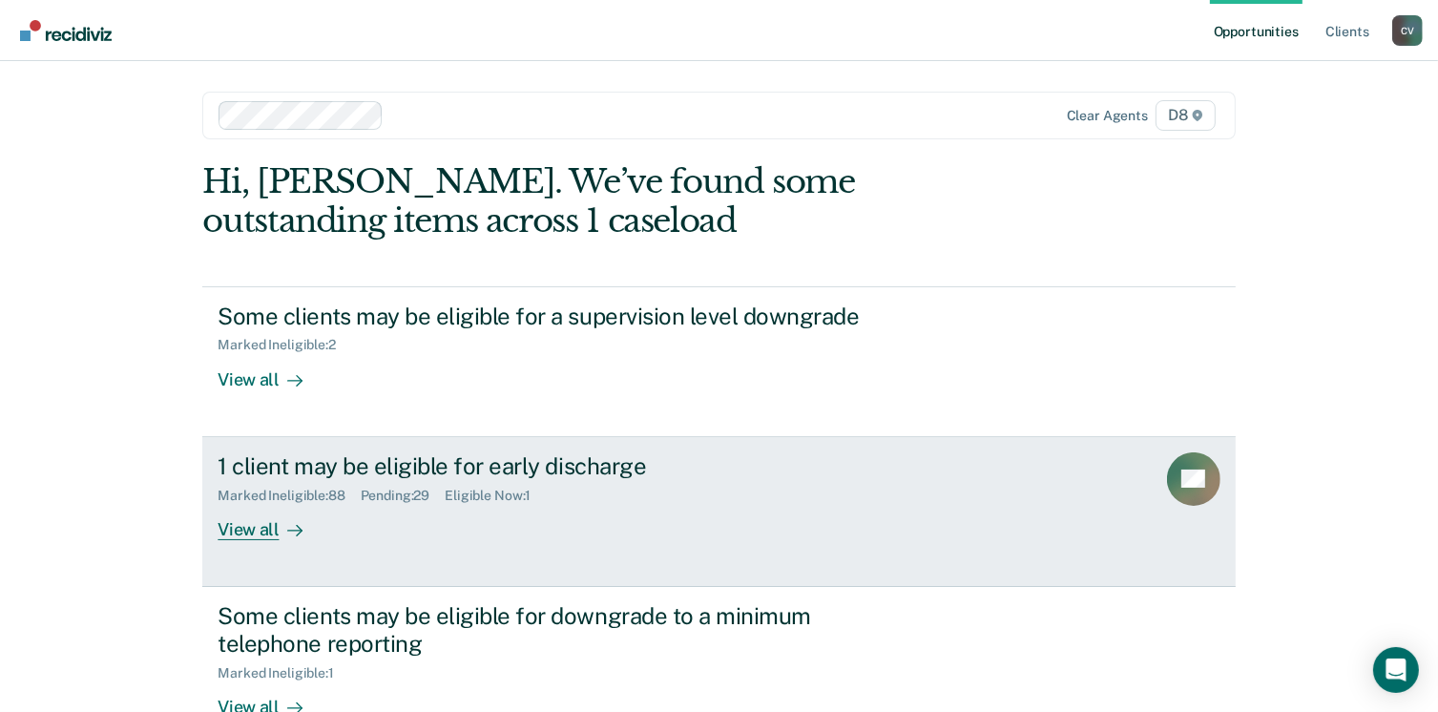
click at [270, 521] on div "View all" at bounding box center [271, 521] width 107 height 37
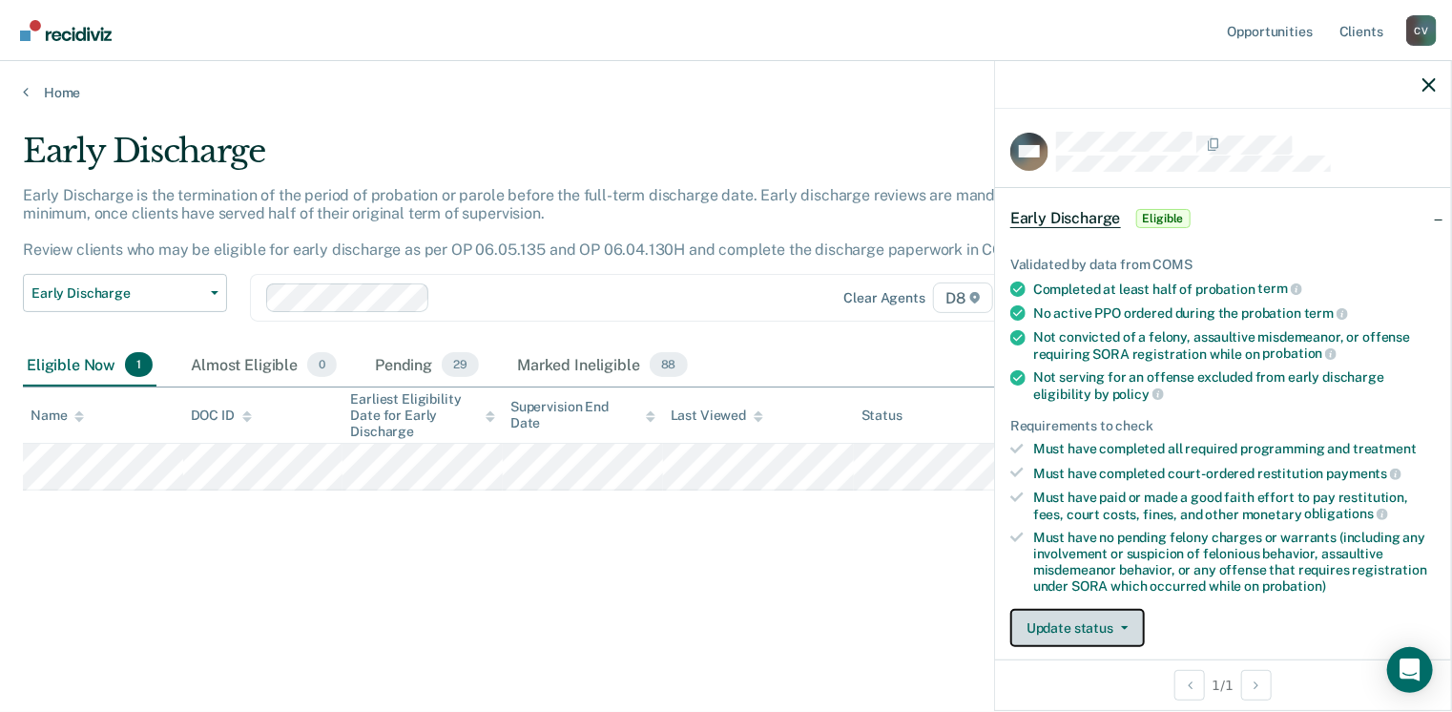
click at [1076, 626] on button "Update status" at bounding box center [1077, 628] width 135 height 38
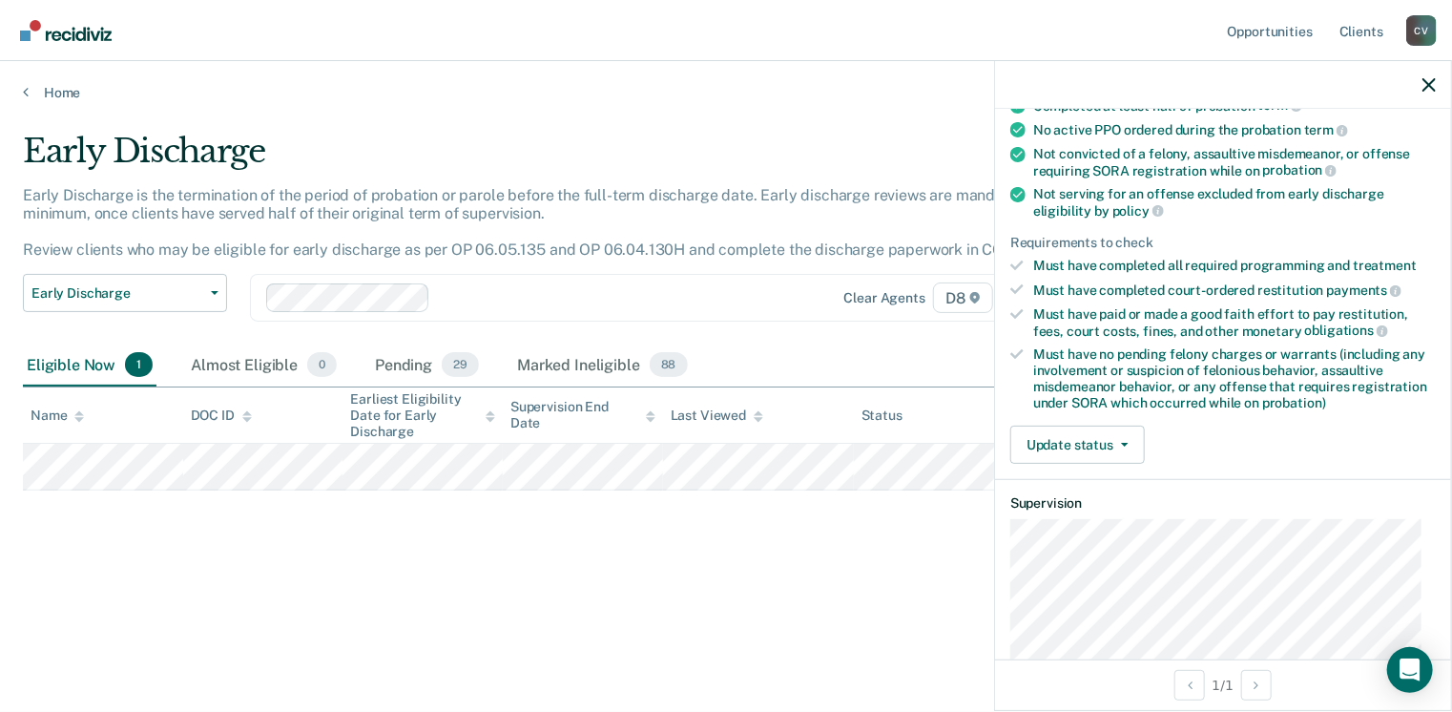
scroll to position [363, 0]
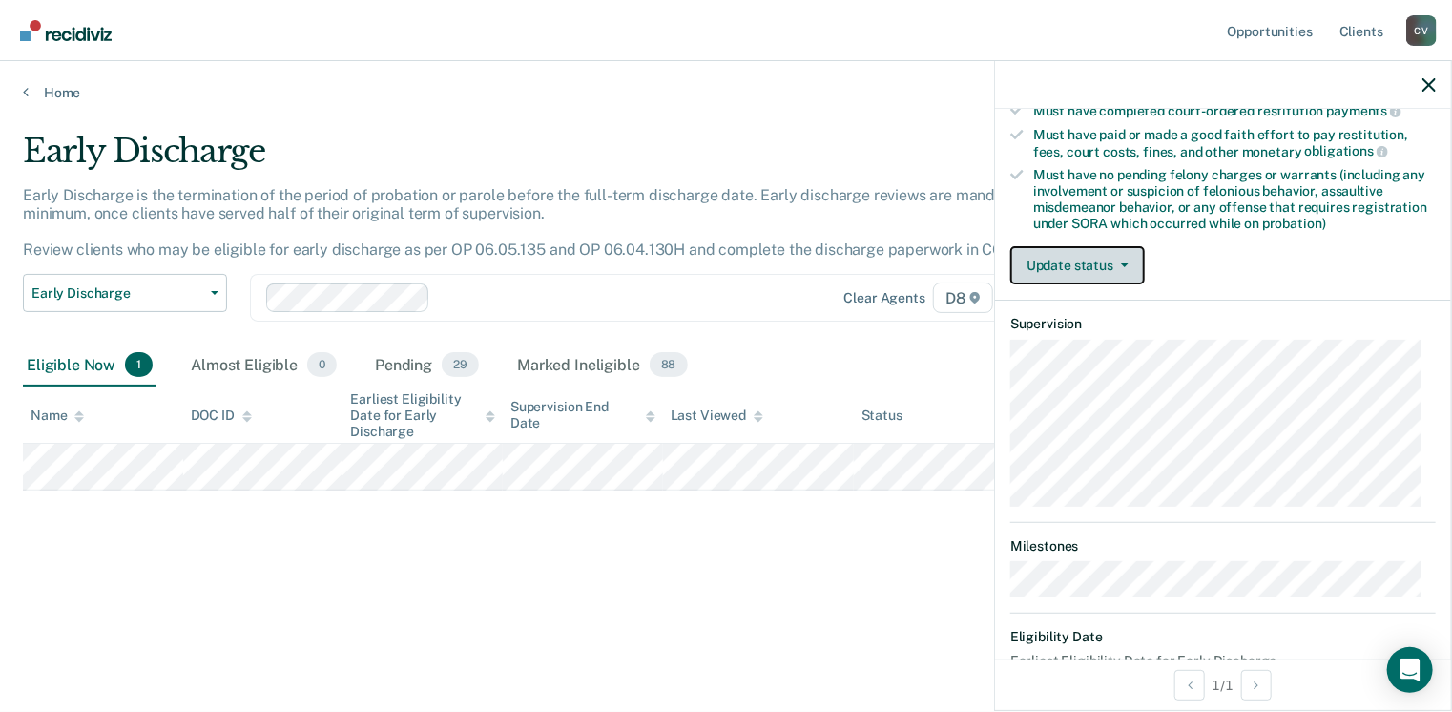
click at [1097, 273] on button "Update status" at bounding box center [1077, 265] width 135 height 38
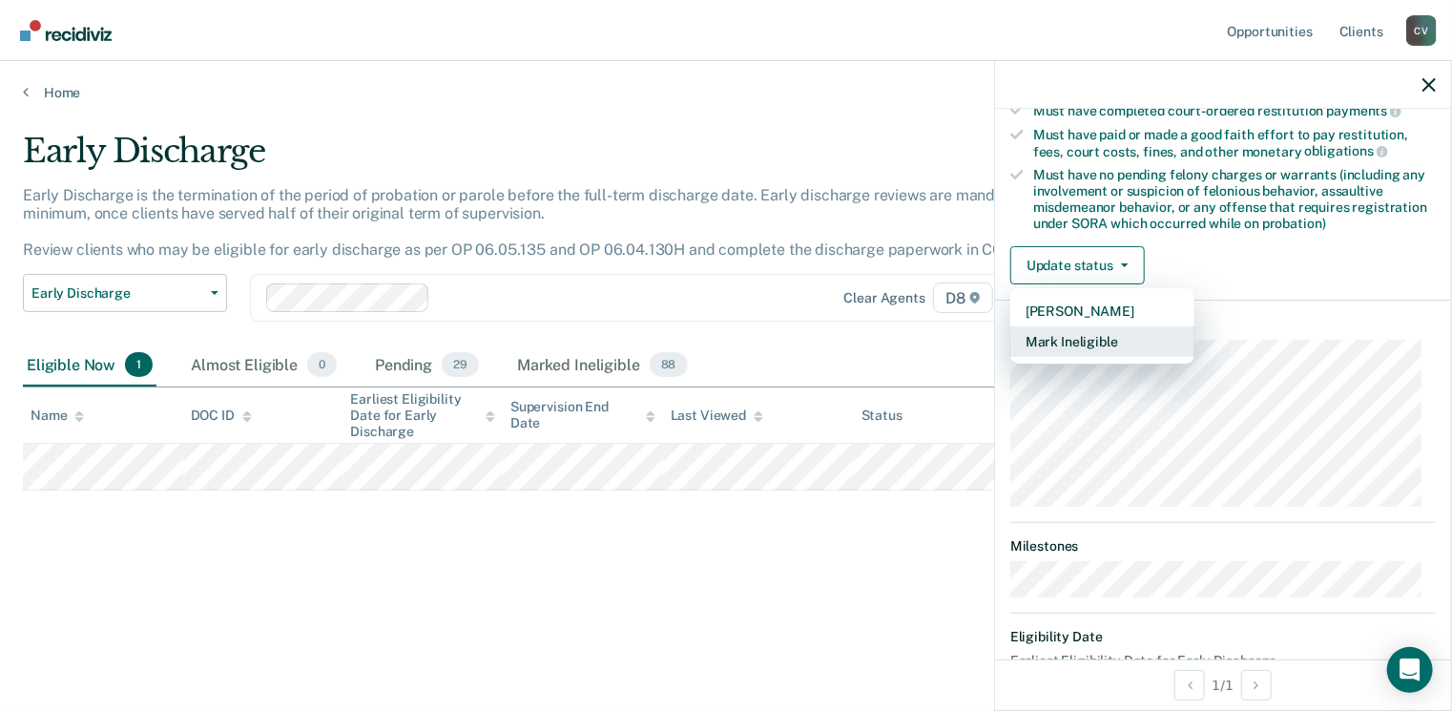
click at [1092, 329] on button "Mark Ineligible" at bounding box center [1102, 341] width 184 height 31
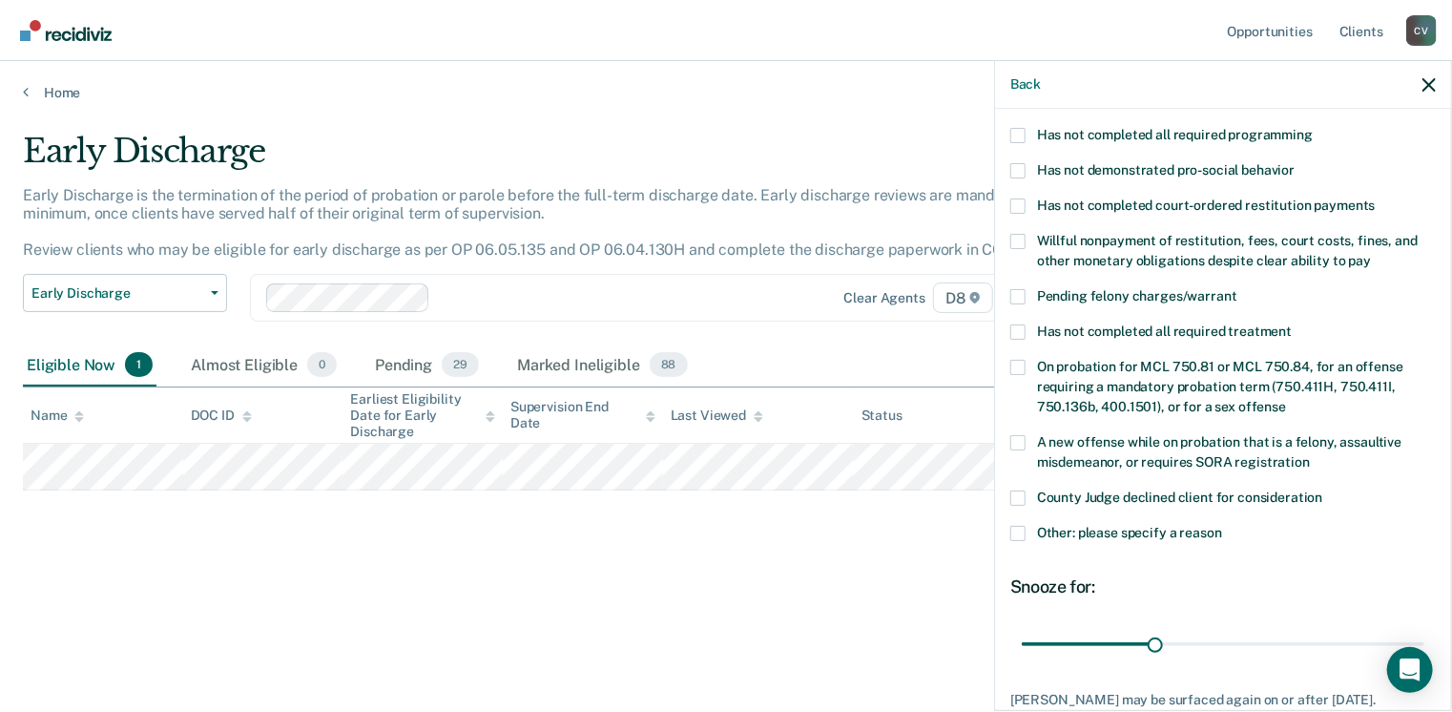
click at [1022, 234] on span at bounding box center [1017, 241] width 15 height 15
click at [1371, 254] on input "Willful nonpayment of restitution, fees, court costs, fines, and other monetary…" at bounding box center [1371, 254] width 0 height 0
drag, startPoint x: 1154, startPoint y: 625, endPoint x: 1457, endPoint y: 589, distance: 305.6
type input "90"
click at [1425, 628] on input "range" at bounding box center [1223, 644] width 403 height 33
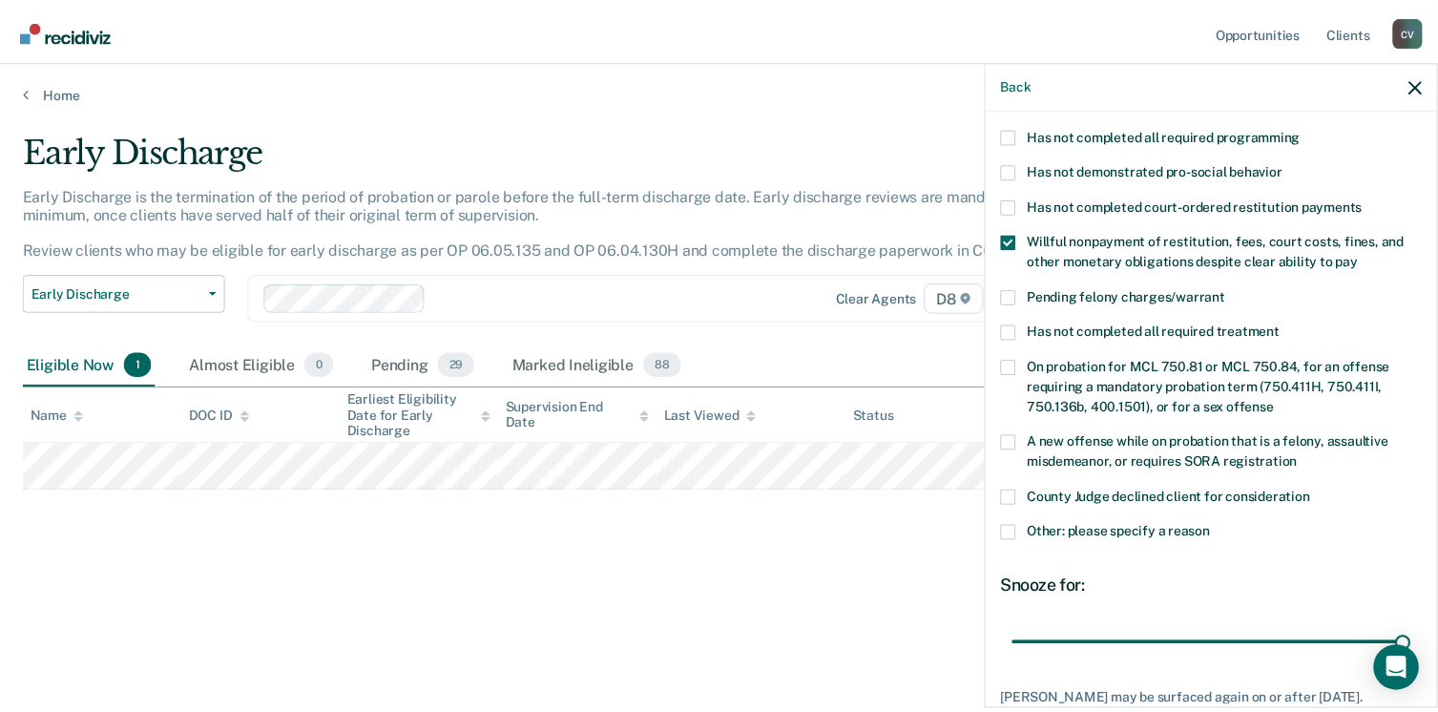
scroll to position [477, 0]
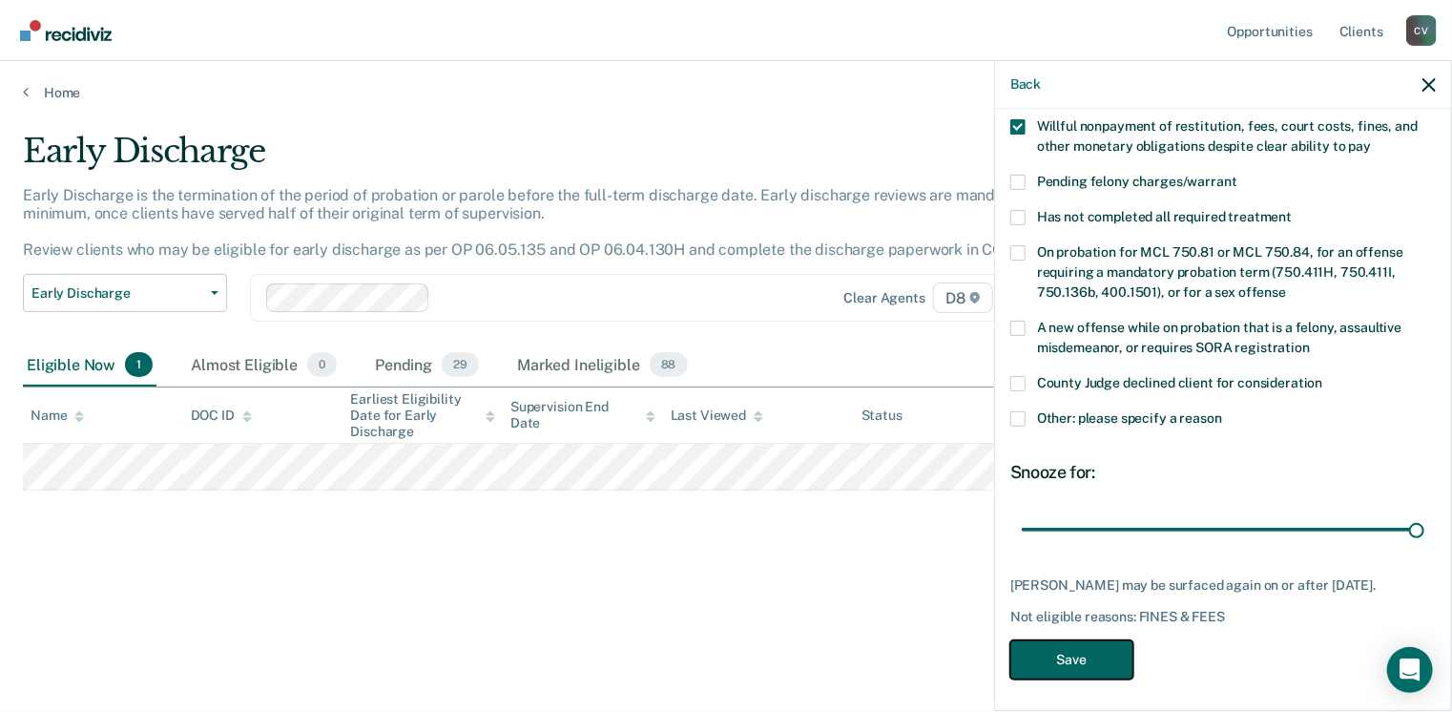
click at [1112, 650] on button "Save" at bounding box center [1071, 659] width 123 height 39
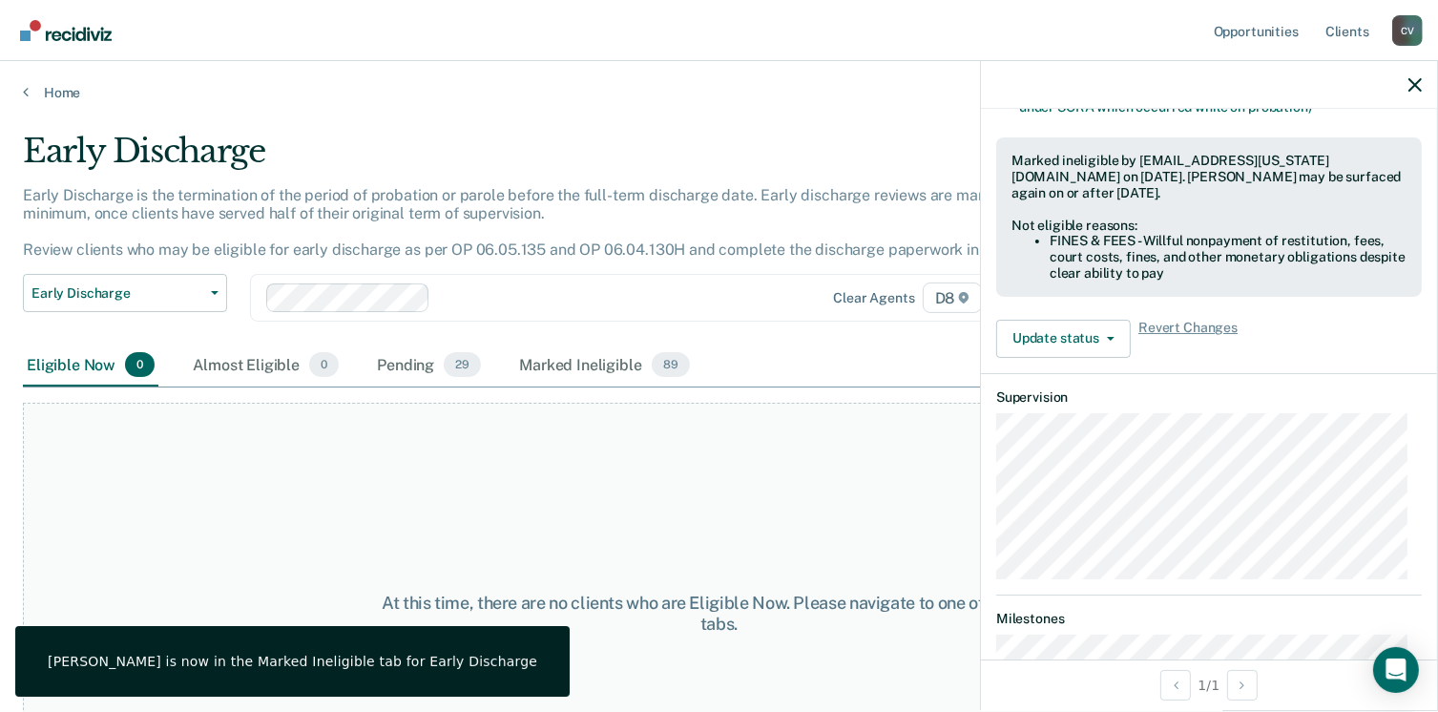
click at [759, 471] on div "At this time, there are no clients who are Eligible Now. Please navigate to one…" at bounding box center [719, 614] width 1392 height 422
click at [514, 222] on div "Early Discharge is the termination of the period of probation or parole before …" at bounding box center [562, 230] width 1078 height 89
click at [1416, 77] on button "button" at bounding box center [1414, 84] width 13 height 16
